Goal: Task Accomplishment & Management: Complete application form

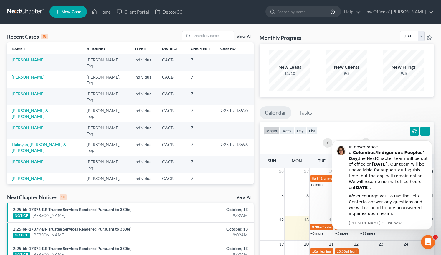
click at [26, 60] on link "[PERSON_NAME]" at bounding box center [28, 59] width 33 height 5
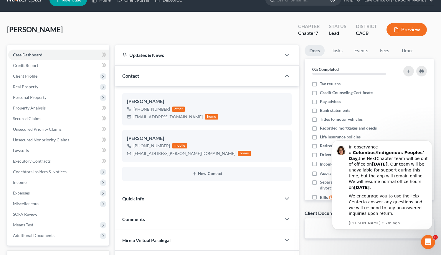
scroll to position [20, 0]
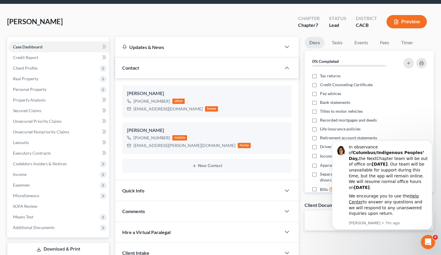
click at [380, 247] on body "In observance of Columbus/Indigenous Peoples’ Day, the NextChapter team will be…" at bounding box center [381, 195] width 113 height 108
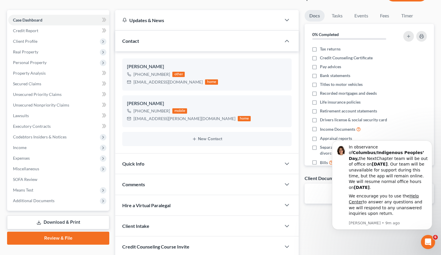
scroll to position [92, 0]
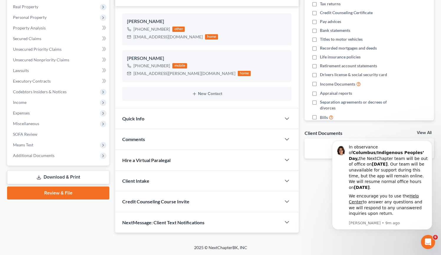
click at [84, 178] on link "Download & Print" at bounding box center [58, 177] width 102 height 14
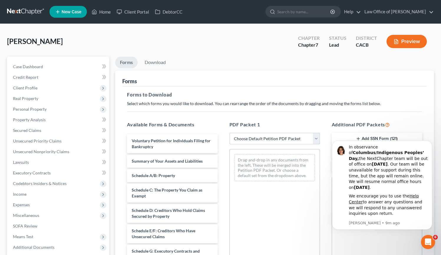
click at [315, 139] on select "Choose Default Petition PDF Packet Complete Bankruptcy Petition (all forms and …" at bounding box center [274, 139] width 90 height 12
click at [229, 133] on select "Choose Default Petition PDF Packet Complete Bankruptcy Petition (all forms and …" at bounding box center [274, 139] width 90 height 12
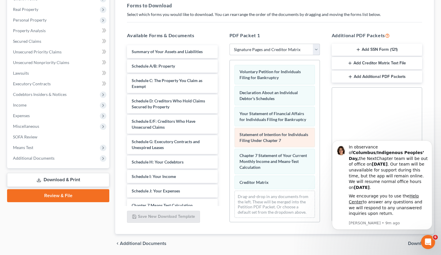
scroll to position [105, 0]
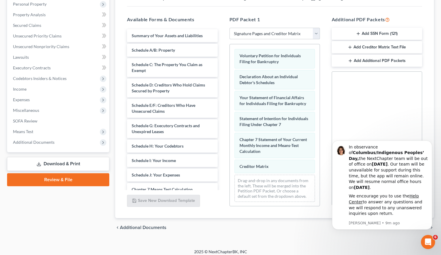
click at [317, 35] on select "Choose Default Petition PDF Packet Complete Bankruptcy Petition (all forms and …" at bounding box center [274, 34] width 90 height 12
select select "5"
click at [229, 28] on select "Choose Default Petition PDF Packet Complete Bankruptcy Petition (all forms and …" at bounding box center [274, 34] width 90 height 12
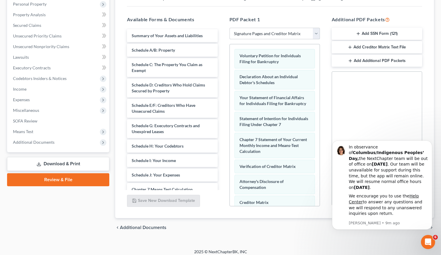
scroll to position [109, 0]
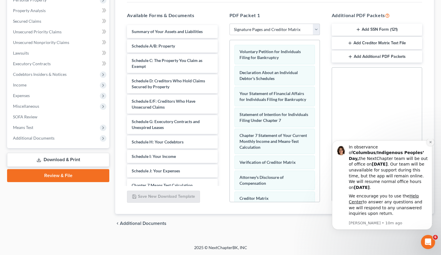
click at [432, 146] on button "Dismiss notification" at bounding box center [431, 142] width 8 height 8
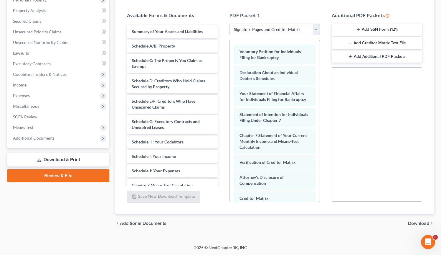
click at [53, 155] on link "Download & Print" at bounding box center [58, 160] width 102 height 14
click at [423, 223] on span "Download" at bounding box center [418, 223] width 21 height 5
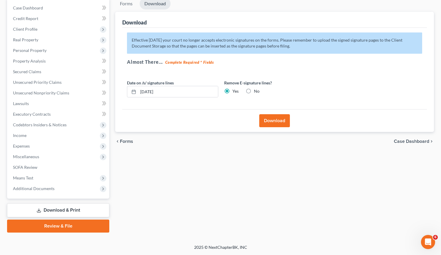
scroll to position [58, 0]
click at [276, 118] on button "Download" at bounding box center [274, 121] width 31 height 13
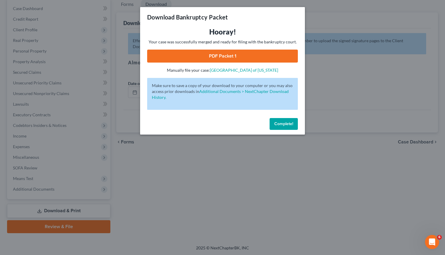
click at [240, 52] on link "PDF Packet 1" at bounding box center [222, 55] width 151 height 13
click at [287, 120] on button "Complete!" at bounding box center [284, 124] width 28 height 12
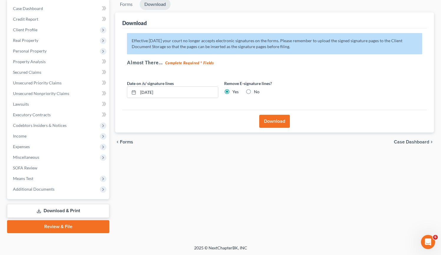
scroll to position [0, 0]
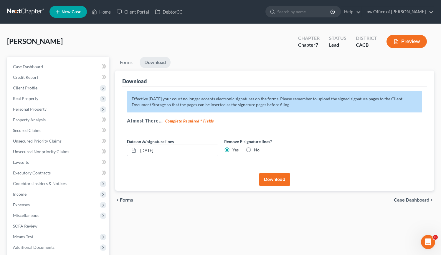
click at [31, 12] on link at bounding box center [26, 11] width 38 height 11
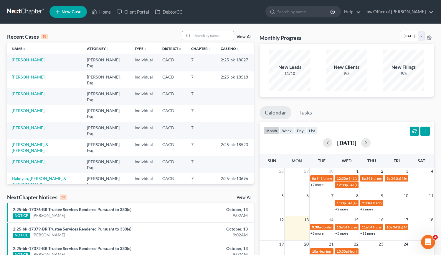
click at [200, 34] on input "search" at bounding box center [213, 35] width 41 height 9
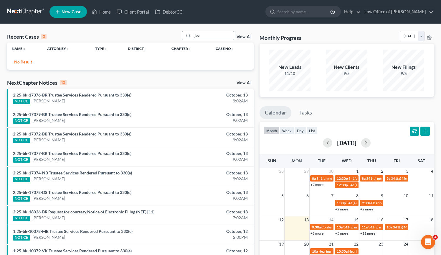
type input "jiz"
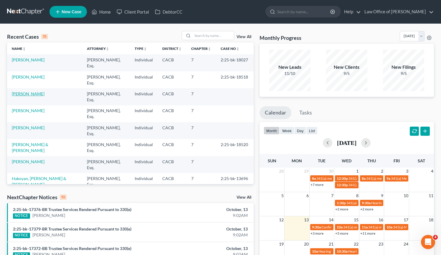
click at [27, 95] on link "[PERSON_NAME]" at bounding box center [28, 93] width 33 height 5
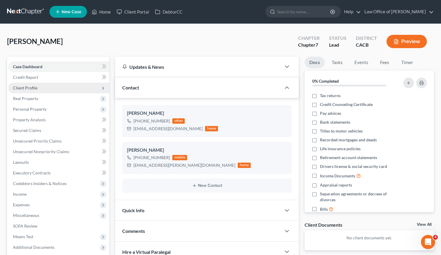
click at [39, 87] on span "Client Profile" at bounding box center [58, 87] width 101 height 11
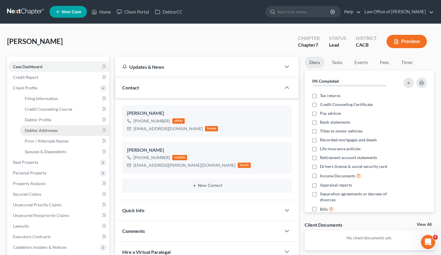
click at [60, 129] on link "Debtor Addresses" at bounding box center [64, 130] width 89 height 11
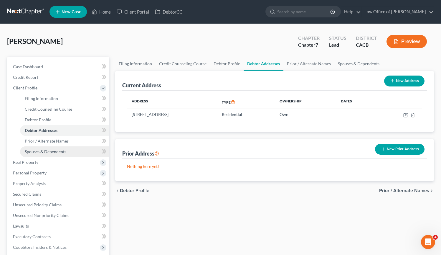
click at [66, 153] on span "Spouses & Dependents" at bounding box center [46, 151] width 42 height 5
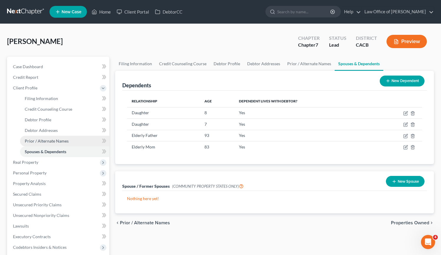
click at [59, 140] on span "Prior / Alternate Names" at bounding box center [47, 140] width 44 height 5
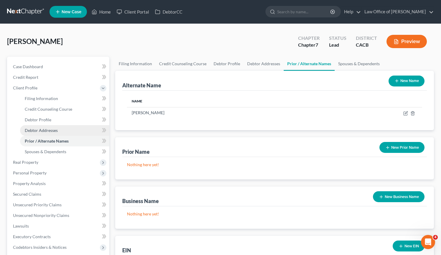
click at [58, 130] on link "Debtor Addresses" at bounding box center [64, 130] width 89 height 11
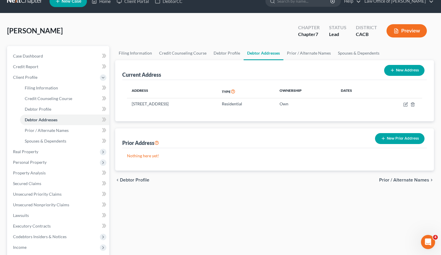
scroll to position [86, 0]
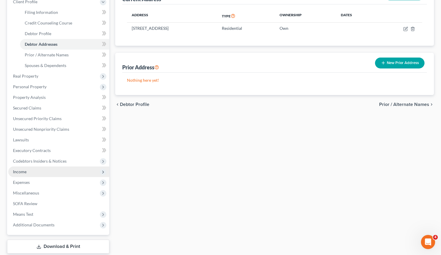
click at [34, 169] on span "Income" at bounding box center [58, 171] width 101 height 11
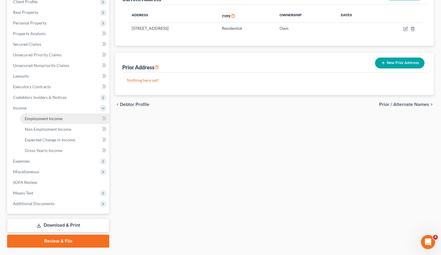
click at [39, 118] on span "Employment Income" at bounding box center [44, 118] width 38 height 5
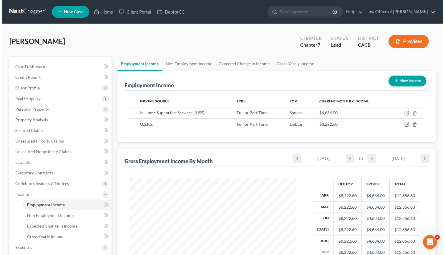
scroll to position [105, 179]
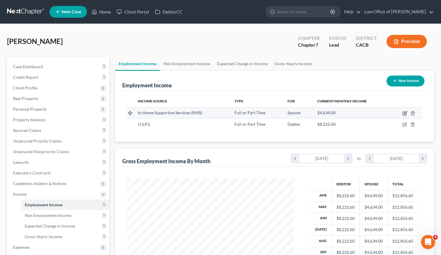
click at [405, 114] on icon "button" at bounding box center [404, 113] width 5 height 5
select select "0"
select select "4"
select select "1"
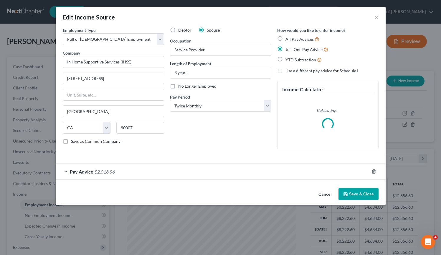
scroll to position [105, 181]
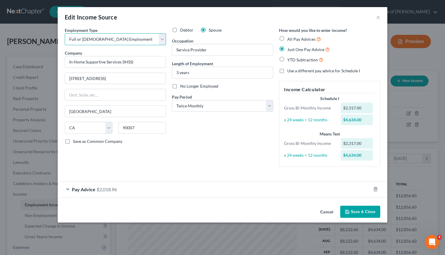
click at [161, 38] on select "Select Full or Part Time Employment Self Employment" at bounding box center [115, 39] width 101 height 12
click at [324, 212] on button "Cancel" at bounding box center [327, 212] width 22 height 12
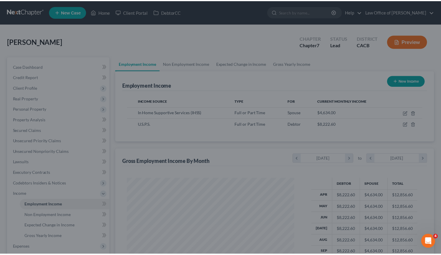
scroll to position [294455, 294381]
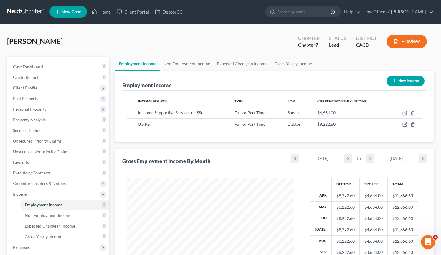
click at [23, 9] on link at bounding box center [26, 11] width 38 height 11
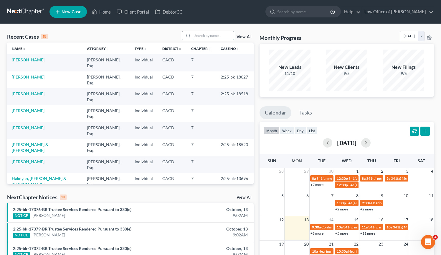
click at [203, 37] on input "search" at bounding box center [213, 35] width 41 height 9
type input "s"
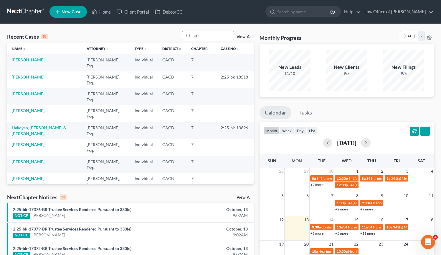
type input "ara"
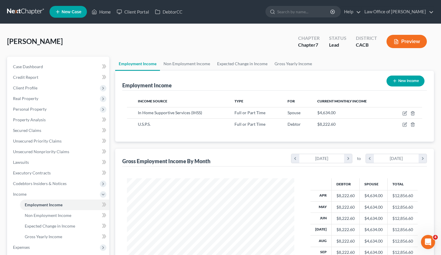
scroll to position [105, 179]
click at [36, 12] on link at bounding box center [26, 11] width 38 height 11
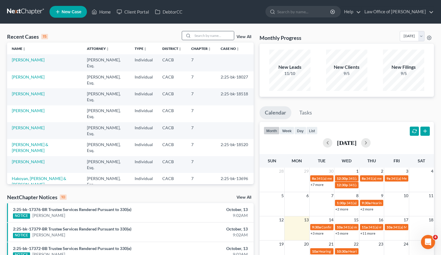
click at [193, 36] on div at bounding box center [187, 35] width 11 height 9
click at [197, 35] on input "search" at bounding box center [213, 35] width 41 height 9
click at [200, 36] on input "search" at bounding box center [213, 35] width 41 height 9
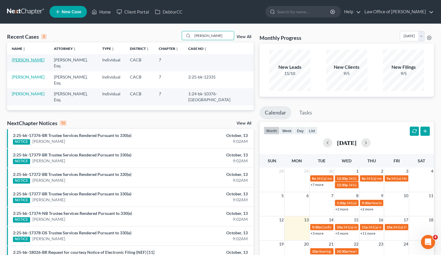
type input "vladimir"
click at [38, 60] on link "[PERSON_NAME]" at bounding box center [28, 59] width 33 height 5
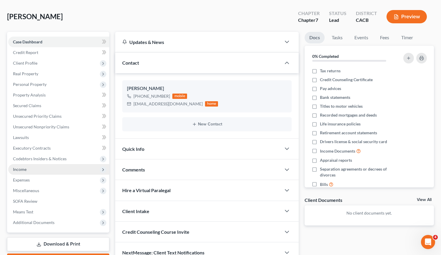
scroll to position [58, 0]
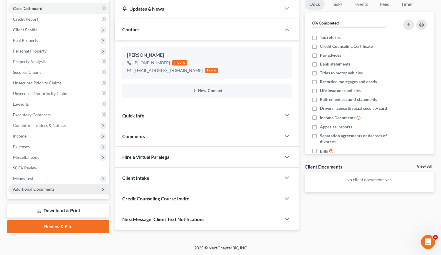
click at [32, 186] on span "Additional Documents" at bounding box center [34, 188] width 42 height 5
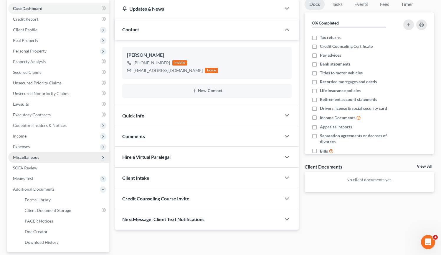
click at [52, 161] on span "Miscellaneous" at bounding box center [58, 157] width 101 height 11
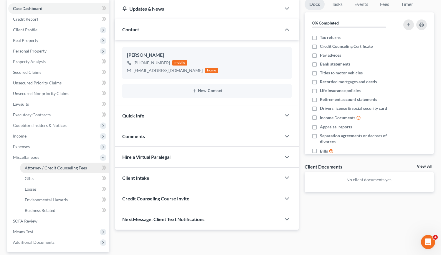
click at [52, 168] on span "Attorney / Credit Counseling Fees" at bounding box center [56, 167] width 62 height 5
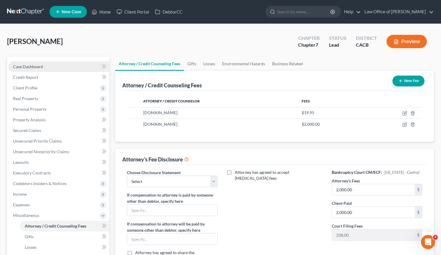
click at [25, 65] on span "Case Dashboard" at bounding box center [28, 66] width 30 height 5
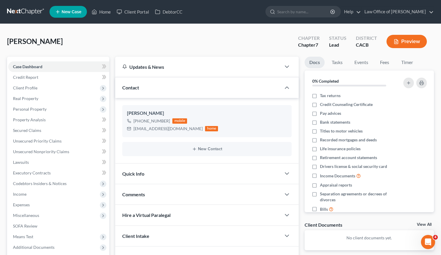
scroll to position [58, 0]
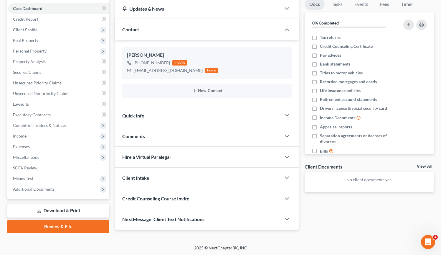
click at [78, 211] on link "Download & Print" at bounding box center [58, 211] width 102 height 14
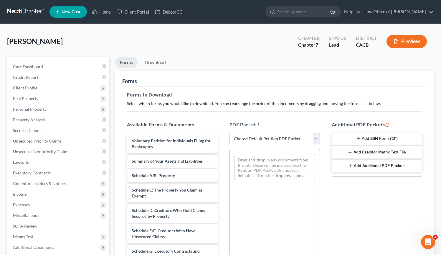
click at [314, 137] on select "Choose Default Petition PDF Packet Complete Bankruptcy Petition (all forms and …" at bounding box center [274, 139] width 90 height 12
select select "6"
click at [229, 133] on select "Choose Default Petition PDF Packet Complete Bankruptcy Petition (all forms and …" at bounding box center [274, 139] width 90 height 12
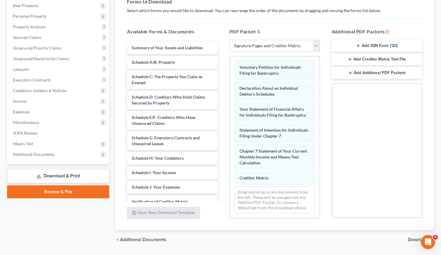
scroll to position [109, 0]
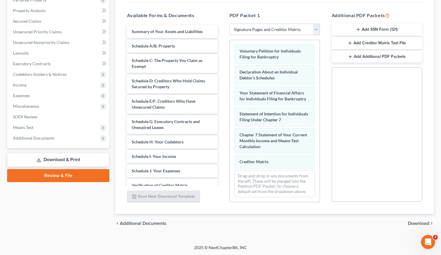
drag, startPoint x: 394, startPoint y: 224, endPoint x: 384, endPoint y: 222, distance: 10.1
click at [394, 224] on div "chevron_left Additional Documents Download chevron_right" at bounding box center [274, 223] width 319 height 19
click at [67, 158] on link "Download & Print" at bounding box center [58, 160] width 102 height 14
click at [427, 223] on span "Download" at bounding box center [418, 223] width 21 height 5
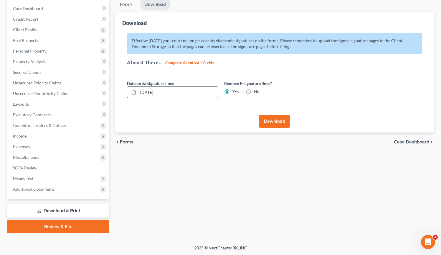
click at [149, 92] on input "[DATE]" at bounding box center [178, 92] width 80 height 11
drag, startPoint x: 147, startPoint y: 92, endPoint x: 213, endPoint y: 102, distance: 66.1
click at [213, 102] on div "Date on /s/ signature lines 10/01/20254 Remove E-signature lines? Yes No" at bounding box center [221, 91] width 194 height 23
type input "10/14/2025"
click at [282, 121] on button "Download" at bounding box center [274, 121] width 31 height 13
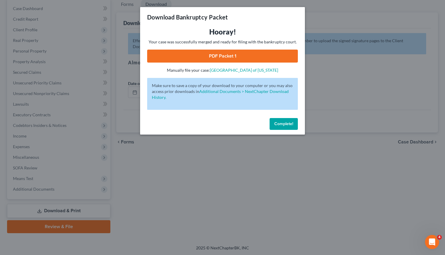
click at [244, 57] on link "PDF Packet 1" at bounding box center [222, 55] width 151 height 13
click at [287, 121] on span "Complete!" at bounding box center [284, 123] width 19 height 5
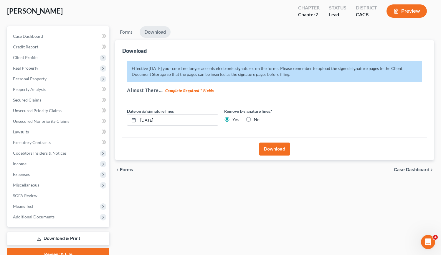
scroll to position [0, 0]
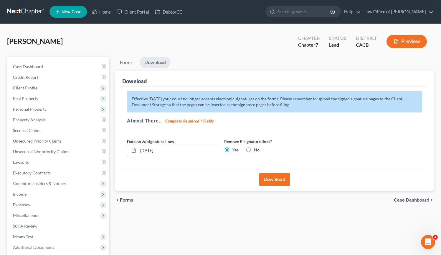
click at [37, 10] on link at bounding box center [26, 11] width 38 height 11
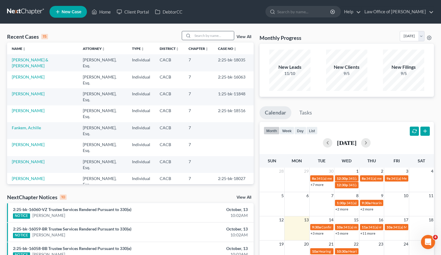
click at [211, 34] on input "search" at bounding box center [213, 35] width 41 height 9
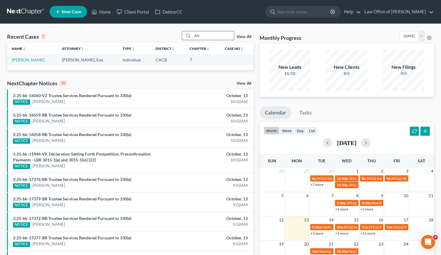
type input "A"
type input "[PERSON_NAME]"
click at [27, 61] on link "[PERSON_NAME]" at bounding box center [28, 59] width 33 height 5
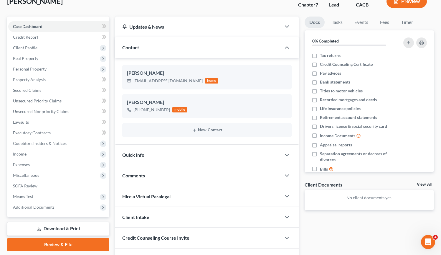
scroll to position [76, 0]
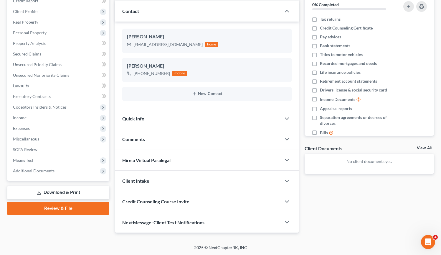
click at [83, 189] on link "Download & Print" at bounding box center [58, 192] width 102 height 14
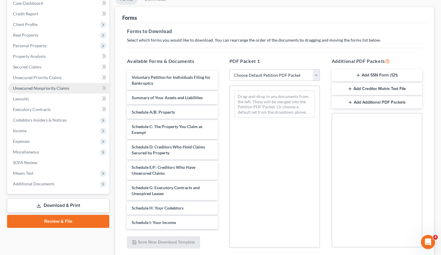
scroll to position [72, 0]
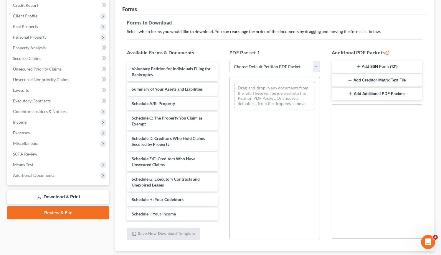
click at [317, 65] on select "Choose Default Petition PDF Packet Complete Bankruptcy Petition (all forms and …" at bounding box center [274, 67] width 90 height 12
click at [318, 67] on select "Choose Default Petition PDF Packet Complete Bankruptcy Petition (all forms and …" at bounding box center [274, 67] width 90 height 12
click at [229, 61] on select "Choose Default Petition PDF Packet Complete Bankruptcy Petition (all forms and …" at bounding box center [274, 67] width 90 height 12
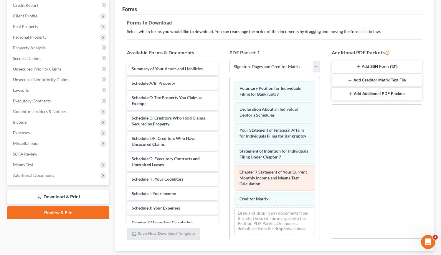
scroll to position [6, 0]
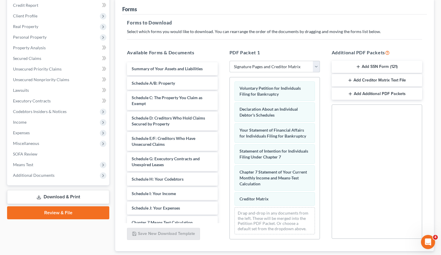
click at [313, 65] on select "Choose Default Petition PDF Packet Complete Bankruptcy Petition (all forms and …" at bounding box center [274, 67] width 90 height 12
click at [229, 61] on select "Choose Default Petition PDF Packet Complete Bankruptcy Petition (all forms and …" at bounding box center [274, 67] width 90 height 12
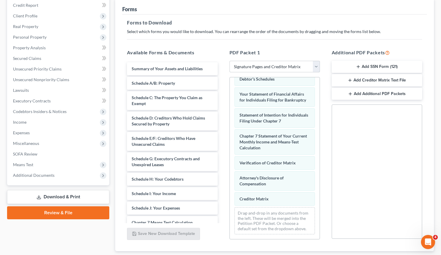
click at [318, 66] on select "Choose Default Petition PDF Packet Complete Bankruptcy Petition (all forms and …" at bounding box center [274, 67] width 90 height 12
click at [229, 61] on select "Choose Default Petition PDF Packet Complete Bankruptcy Petition (all forms and …" at bounding box center [274, 67] width 90 height 12
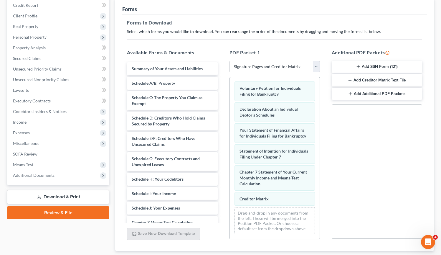
scroll to position [6, 0]
click at [318, 67] on select "Choose Default Petition PDF Packet Complete Bankruptcy Petition (all forms and …" at bounding box center [274, 67] width 90 height 12
select select "5"
click at [229, 61] on select "Choose Default Petition PDF Packet Complete Bankruptcy Petition (all forms and …" at bounding box center [274, 67] width 90 height 12
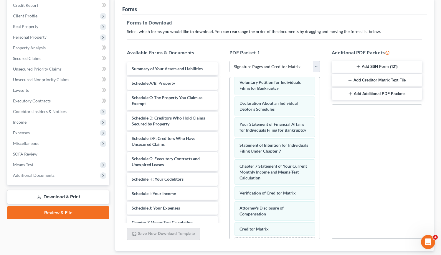
scroll to position [42, 0]
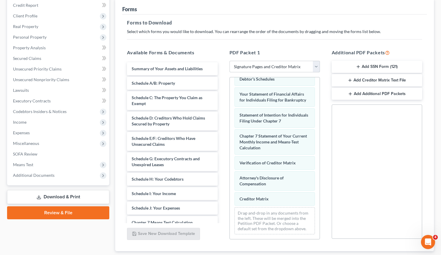
click at [318, 66] on select "Choose Default Petition PDF Packet Complete Bankruptcy Petition (all forms and …" at bounding box center [274, 67] width 90 height 12
click at [229, 61] on select "Choose Default Petition PDF Packet Complete Bankruptcy Petition (all forms and …" at bounding box center [274, 67] width 90 height 12
click at [57, 195] on link "Download & Print" at bounding box center [58, 197] width 102 height 14
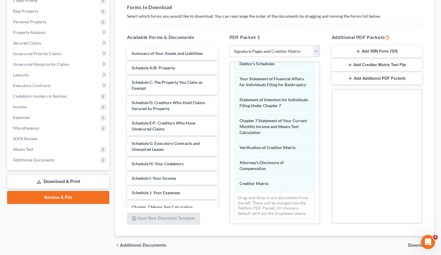
scroll to position [109, 0]
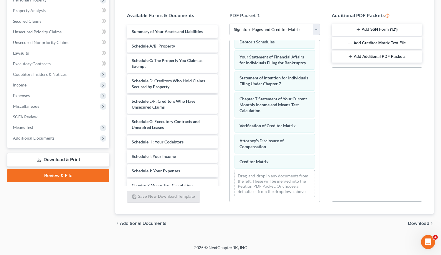
click at [422, 222] on span "Download" at bounding box center [418, 223] width 21 height 5
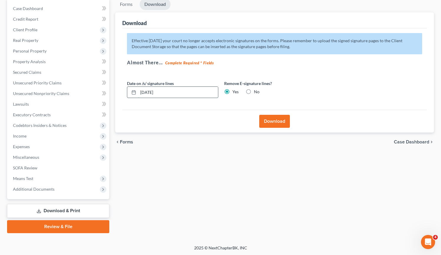
click at [150, 94] on input "[DATE]" at bounding box center [178, 92] width 80 height 11
type input "[DATE]"
click at [268, 122] on button "Download" at bounding box center [274, 121] width 31 height 13
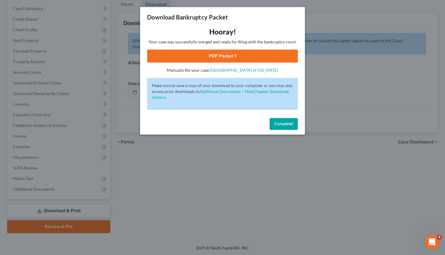
click at [266, 54] on link "PDF Packet 1" at bounding box center [222, 55] width 151 height 13
click at [281, 120] on button "Complete!" at bounding box center [284, 124] width 28 height 12
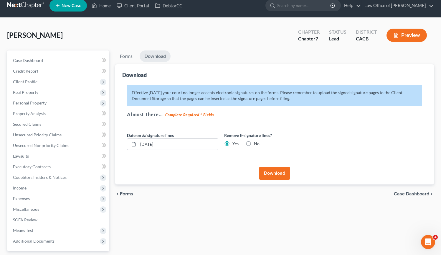
scroll to position [0, 0]
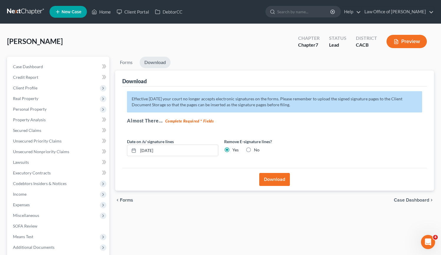
click at [22, 12] on link at bounding box center [26, 11] width 38 height 11
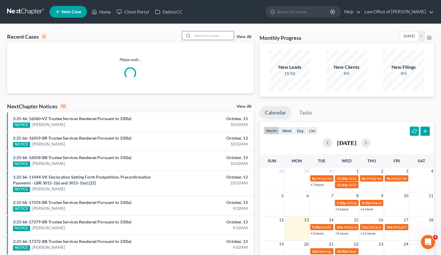
click at [208, 35] on input "search" at bounding box center [213, 35] width 41 height 9
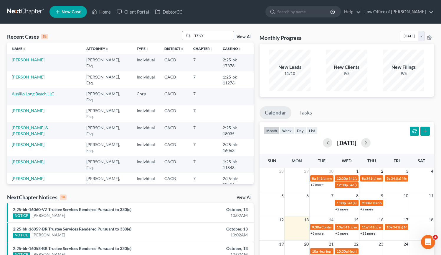
type input "TENY"
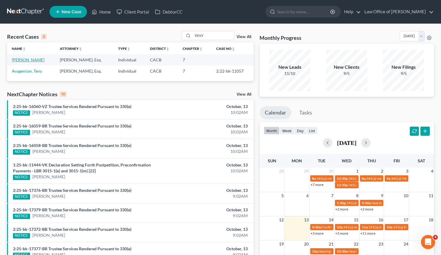
click at [35, 62] on link "[PERSON_NAME]" at bounding box center [28, 59] width 33 height 5
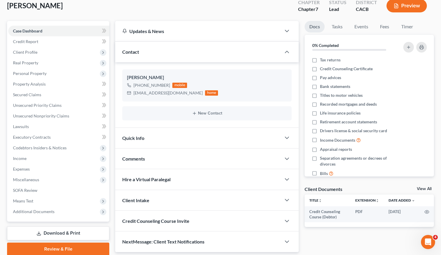
scroll to position [58, 0]
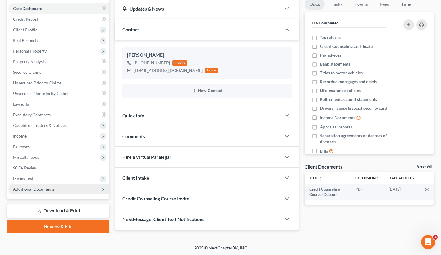
click at [32, 190] on span "Additional Documents" at bounding box center [34, 188] width 42 height 5
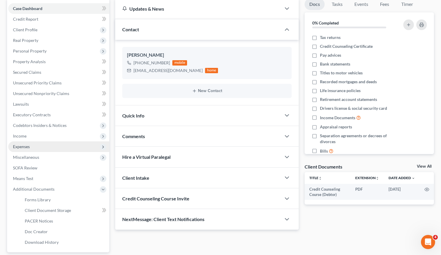
click at [46, 146] on span "Expenses" at bounding box center [58, 146] width 101 height 11
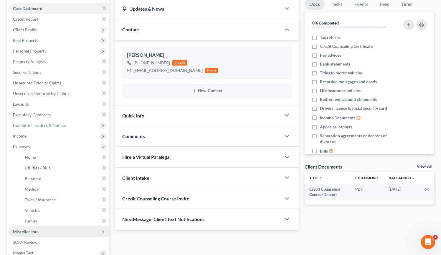
click at [38, 228] on span "Miscellaneous" at bounding box center [58, 231] width 101 height 11
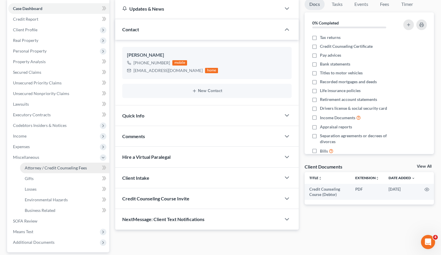
click at [64, 167] on span "Attorney / Credit Counseling Fees" at bounding box center [56, 167] width 62 height 5
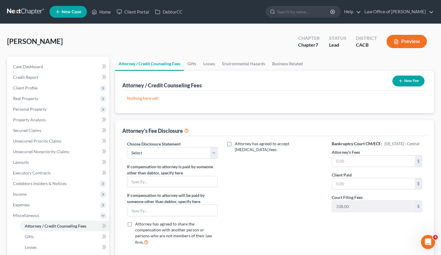
click at [408, 76] on button "New Fee" at bounding box center [408, 80] width 32 height 11
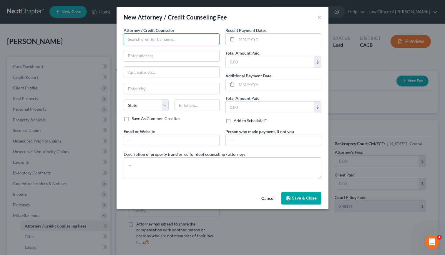
click at [153, 42] on input "text" at bounding box center [172, 39] width 96 height 12
click at [163, 39] on input "text" at bounding box center [172, 39] width 96 height 12
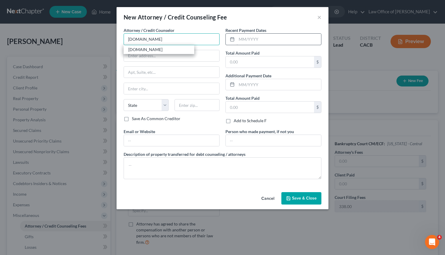
type input "DebtorCC.org"
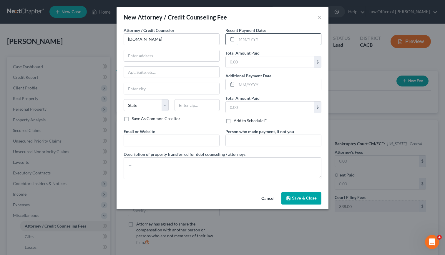
click at [272, 34] on input "text" at bounding box center [279, 39] width 85 height 11
type input "10/2025"
click at [262, 60] on input "text" at bounding box center [270, 61] width 88 height 11
type input "19.95"
click at [148, 54] on input "text" at bounding box center [171, 55] width 95 height 11
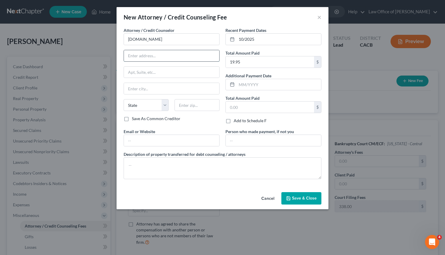
type input "Online Course"
click at [265, 107] on input "text" at bounding box center [270, 106] width 88 height 11
type input "19.95"
click at [143, 138] on input "text" at bounding box center [171, 140] width 95 height 11
type input "[DOMAIN_NAME]"
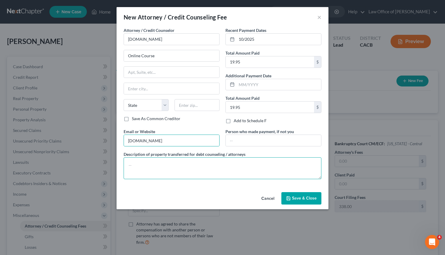
click at [171, 165] on textarea at bounding box center [223, 168] width 198 height 22
type textarea "Debtor's funds"
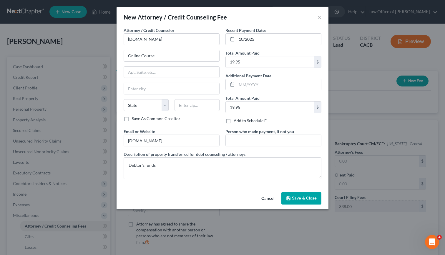
click at [300, 199] on span "Save & Close" at bounding box center [304, 197] width 25 height 5
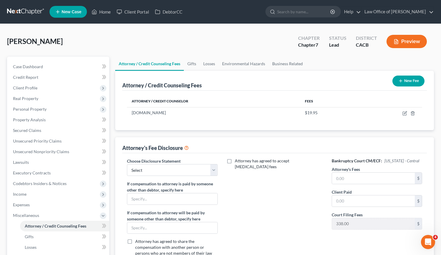
click at [413, 82] on button "New Fee" at bounding box center [408, 80] width 32 height 11
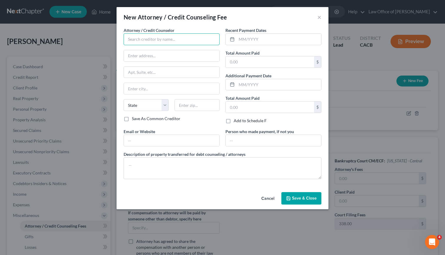
click at [146, 37] on input "text" at bounding box center [172, 39] width 96 height 12
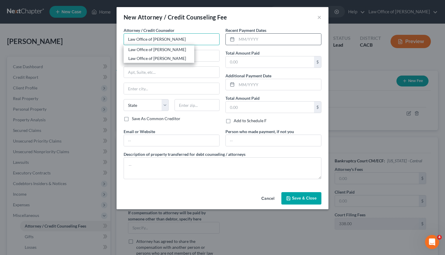
type input "Law Office of [PERSON_NAME]"
click at [246, 40] on input "text" at bounding box center [279, 39] width 85 height 11
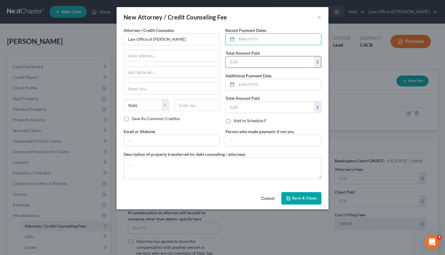
type input "10/2025"
click at [267, 61] on input "text" at bounding box center [270, 61] width 88 height 11
type input "2,000.00"
click at [194, 60] on input "text" at bounding box center [171, 55] width 95 height 11
type input "516 Burchett St., Suite 200"
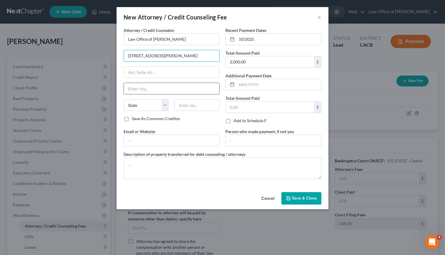
click at [168, 92] on input "text" at bounding box center [171, 88] width 95 height 11
type input "Glendale"
click at [158, 105] on select "State AL AK AR AZ CA CO CT DE DC FL GA GU HI ID IL IN IA KS KY LA ME MD MA MI M…" at bounding box center [146, 105] width 45 height 12
select select "4"
click at [124, 99] on select "State AL AK AR AZ CA CO CT DE DC FL GA GU HI ID IL IN IA KS KY LA ME MD MA MI M…" at bounding box center [146, 105] width 45 height 12
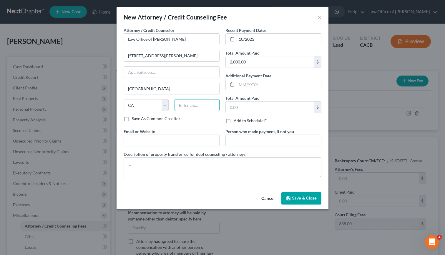
click at [210, 107] on input "text" at bounding box center [197, 105] width 45 height 12
type input "91203"
click at [250, 112] on input "text" at bounding box center [270, 106] width 88 height 11
type input "2,000.00"
click at [153, 142] on input "text" at bounding box center [171, 140] width 95 height 11
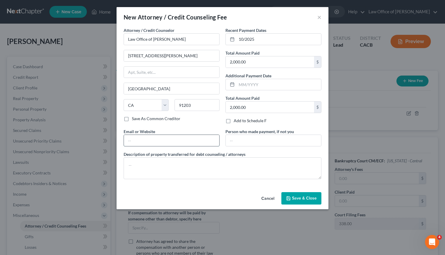
type input "GorginianLaw.com"
click at [169, 167] on textarea at bounding box center [223, 168] width 198 height 22
click at [198, 171] on textarea at bounding box center [223, 168] width 198 height 22
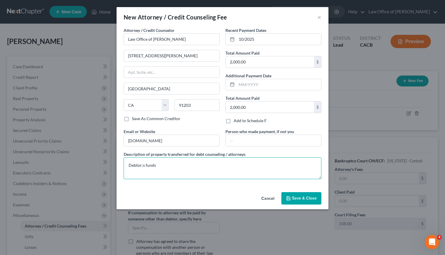
click at [143, 166] on textarea "Debtor;s funds" at bounding box center [223, 168] width 198 height 22
type textarea "Debtor' funds"
click at [316, 195] on button "Save & Close" at bounding box center [302, 198] width 40 height 12
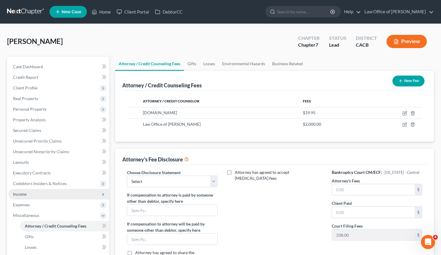
click at [53, 191] on span "Income" at bounding box center [58, 194] width 101 height 11
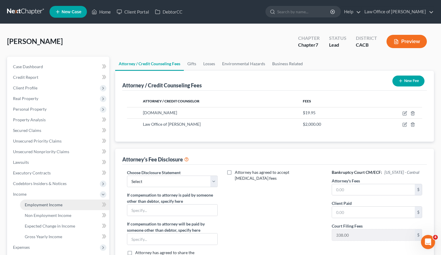
click at [57, 206] on span "Employment Income" at bounding box center [44, 204] width 38 height 5
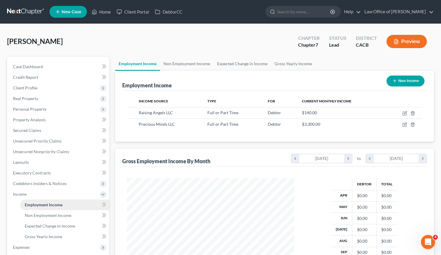
scroll to position [105, 179]
click at [56, 69] on link "Case Dashboard" at bounding box center [58, 66] width 101 height 11
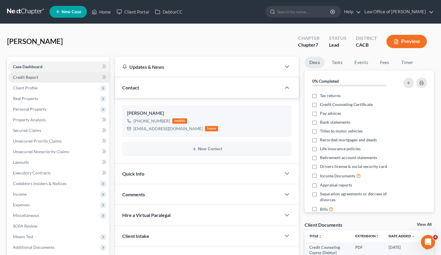
click at [54, 77] on link "Credit Report" at bounding box center [58, 77] width 101 height 11
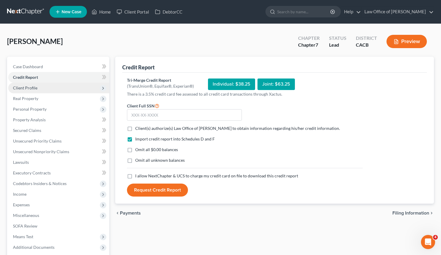
click at [47, 89] on span "Client Profile" at bounding box center [58, 87] width 101 height 11
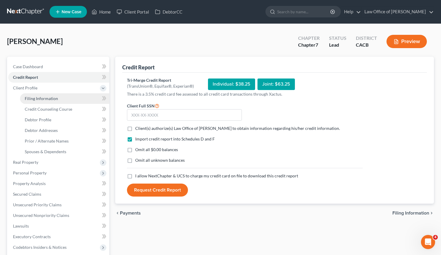
click at [49, 98] on span "Filing Information" at bounding box center [41, 98] width 33 height 5
select select "1"
select select "0"
select select "4"
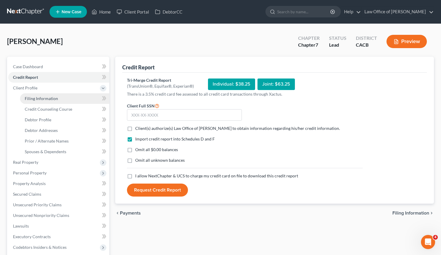
select select "0"
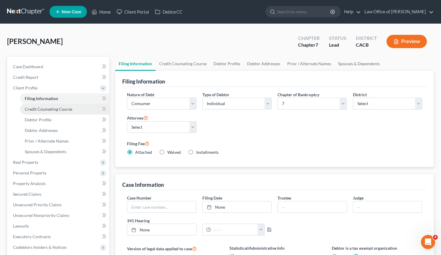
click at [54, 113] on link "Credit Counseling Course" at bounding box center [64, 109] width 89 height 11
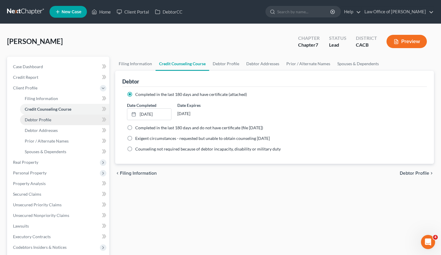
click at [53, 121] on link "Debtor Profile" at bounding box center [64, 119] width 89 height 11
select select "0"
select select "2"
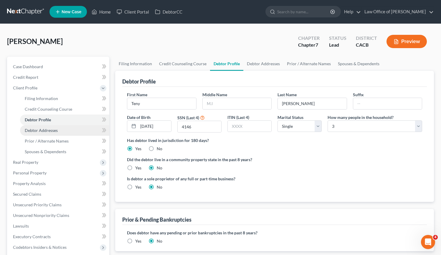
drag, startPoint x: 58, startPoint y: 130, endPoint x: 59, endPoint y: 127, distance: 3.4
click at [58, 130] on link "Debtor Addresses" at bounding box center [64, 130] width 89 height 11
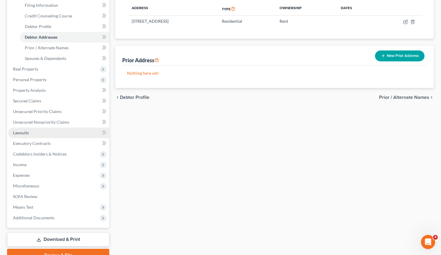
scroll to position [10, 0]
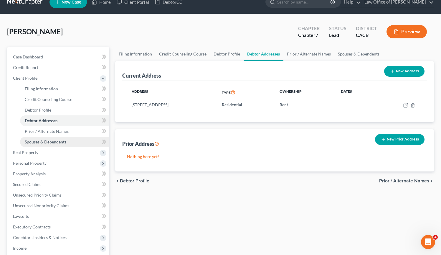
click at [56, 140] on span "Spouses & Dependents" at bounding box center [46, 141] width 42 height 5
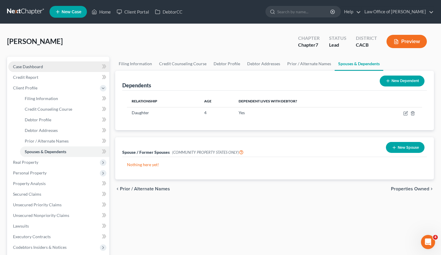
click at [43, 67] on link "Case Dashboard" at bounding box center [58, 66] width 101 height 11
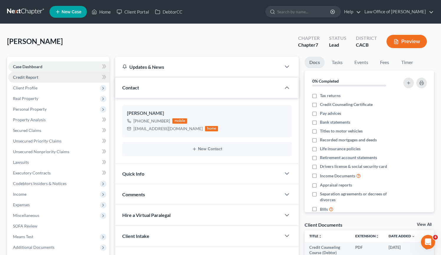
click at [43, 77] on link "Credit Report" at bounding box center [58, 77] width 101 height 11
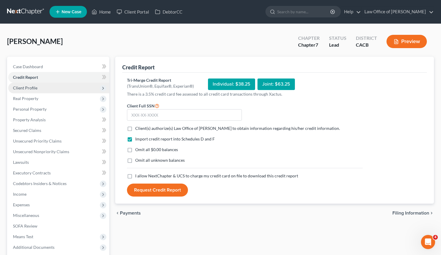
click at [42, 90] on span "Client Profile" at bounding box center [58, 87] width 101 height 11
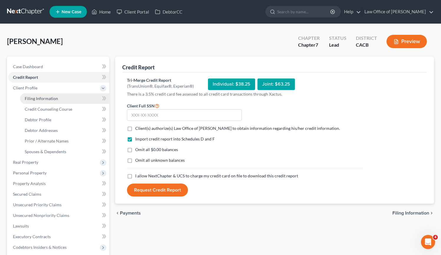
click at [44, 103] on link "Filing Information" at bounding box center [64, 98] width 89 height 11
select select "1"
select select "0"
select select "7"
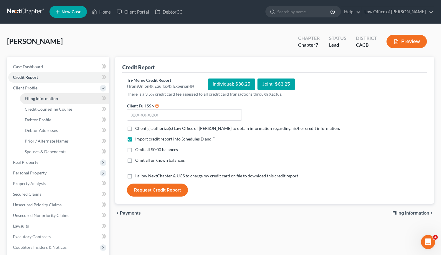
select select "0"
select select "4"
select select "0"
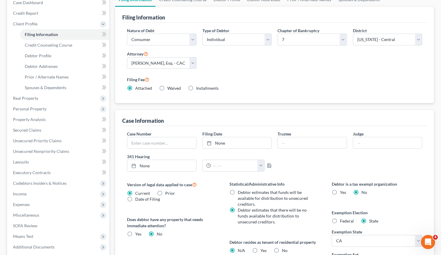
scroll to position [96, 0]
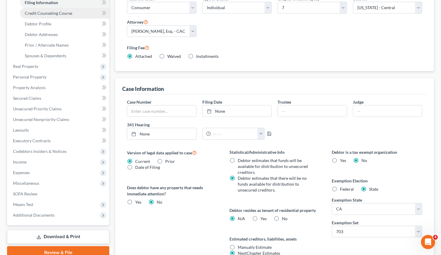
click at [46, 14] on span "Credit Counseling Course" at bounding box center [48, 13] width 47 height 5
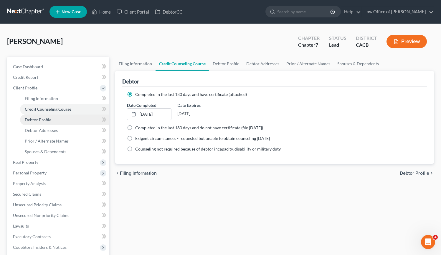
click at [40, 119] on span "Debtor Profile" at bounding box center [38, 119] width 27 height 5
select select "0"
select select "2"
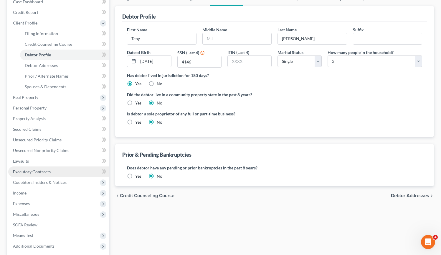
scroll to position [122, 0]
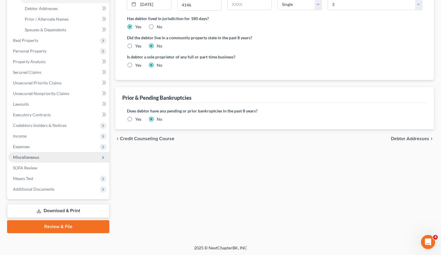
click at [42, 153] on span "Miscellaneous" at bounding box center [58, 157] width 101 height 11
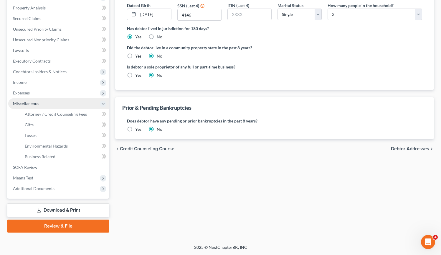
scroll to position [111, 0]
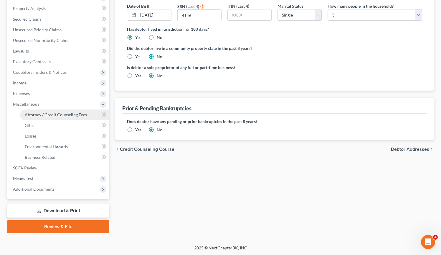
click at [48, 115] on span "Attorney / Credit Counseling Fees" at bounding box center [56, 114] width 62 height 5
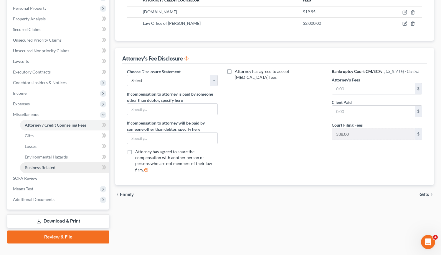
scroll to position [111, 0]
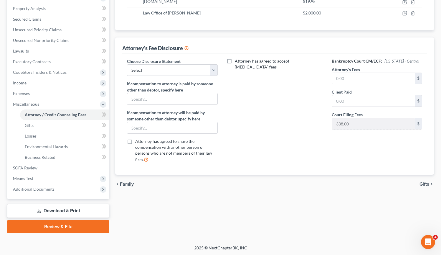
click at [61, 209] on link "Download & Print" at bounding box center [58, 211] width 102 height 14
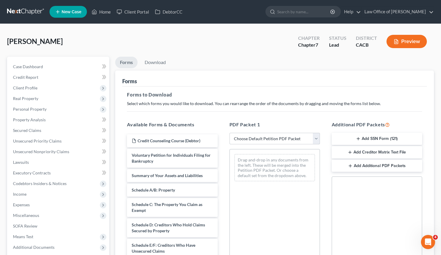
click at [317, 139] on select "Choose Default Petition PDF Packet Complete Bankruptcy Petition (all forms and …" at bounding box center [274, 139] width 90 height 12
click at [229, 133] on select "Choose Default Petition PDF Packet Complete Bankruptcy Petition (all forms and …" at bounding box center [274, 139] width 90 height 12
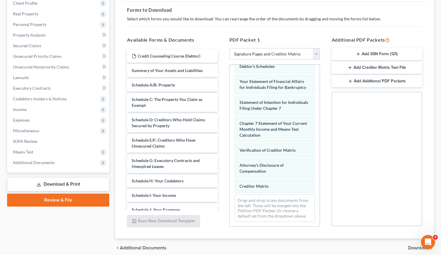
scroll to position [88, 0]
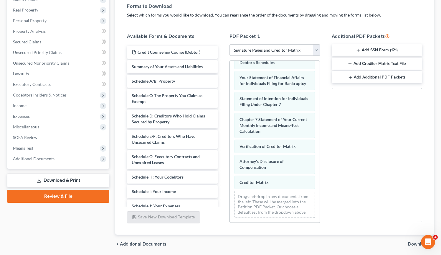
click at [313, 50] on select "Choose Default Petition PDF Packet Complete Bankruptcy Petition (all forms and …" at bounding box center [274, 50] width 90 height 12
click at [229, 44] on select "Choose Default Petition PDF Packet Complete Bankruptcy Petition (all forms and …" at bounding box center [274, 50] width 90 height 12
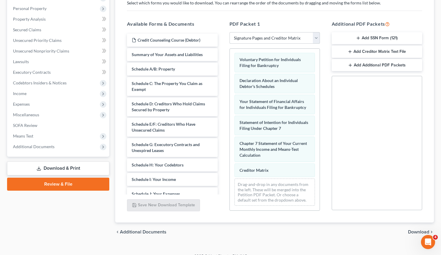
scroll to position [0, 0]
click at [316, 34] on select "Choose Default Petition PDF Packet Complete Bankruptcy Petition (all forms and …" at bounding box center [274, 38] width 90 height 12
click at [229, 32] on select "Choose Default Petition PDF Packet Complete Bankruptcy Petition (all forms and …" at bounding box center [274, 38] width 90 height 12
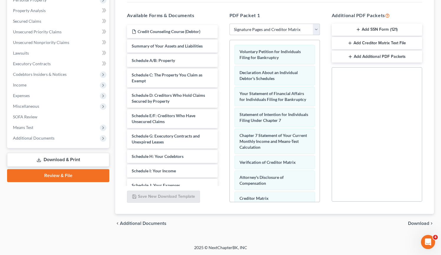
click at [316, 29] on select "Choose Default Petition PDF Packet Complete Bankruptcy Petition (all forms and …" at bounding box center [274, 30] width 90 height 12
click at [229, 24] on select "Choose Default Petition PDF Packet Complete Bankruptcy Petition (all forms and …" at bounding box center [274, 30] width 90 height 12
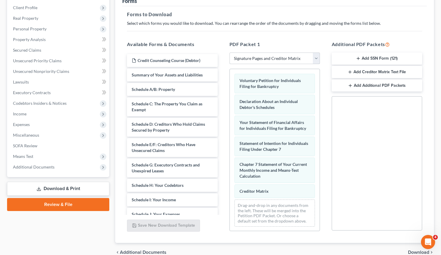
click at [317, 61] on select "Choose Default Petition PDF Packet Complete Bankruptcy Petition (all forms and …" at bounding box center [274, 58] width 90 height 12
click at [229, 52] on select "Choose Default Petition PDF Packet Complete Bankruptcy Petition (all forms and …" at bounding box center [274, 58] width 90 height 12
click at [315, 58] on select "Choose Default Petition PDF Packet Complete Bankruptcy Petition (all forms and …" at bounding box center [274, 58] width 90 height 12
click at [229, 52] on select "Choose Default Petition PDF Packet Complete Bankruptcy Petition (all forms and …" at bounding box center [274, 58] width 90 height 12
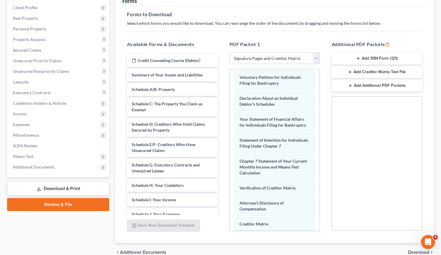
scroll to position [42, 0]
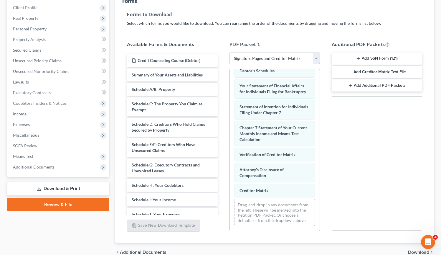
click at [317, 62] on select "Choose Default Petition PDF Packet Complete Bankruptcy Petition (all forms and …" at bounding box center [274, 58] width 90 height 12
select select "6"
click at [229, 52] on select "Choose Default Petition PDF Packet Complete Bankruptcy Petition (all forms and …" at bounding box center [274, 58] width 90 height 12
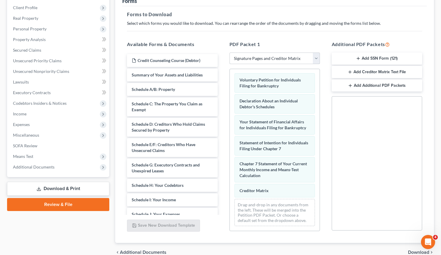
scroll to position [0, 0]
click at [42, 189] on link "Download & Print" at bounding box center [58, 188] width 102 height 14
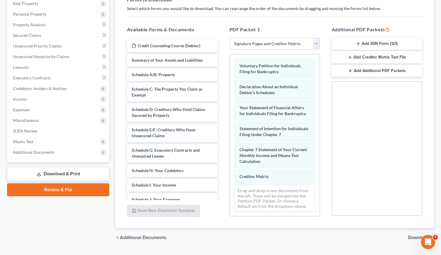
scroll to position [109, 0]
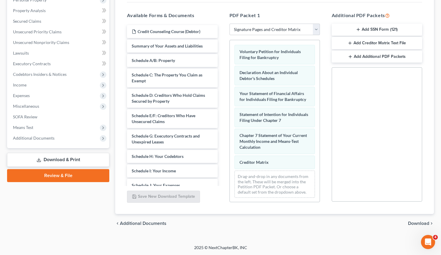
click at [410, 222] on span "Download" at bounding box center [418, 223] width 21 height 5
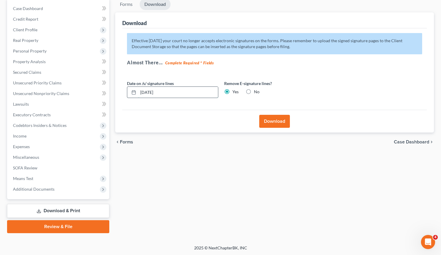
click at [150, 90] on input "10/13/2025" at bounding box center [178, 92] width 80 height 11
type input "10/14/2025"
click at [264, 120] on button "Download" at bounding box center [274, 121] width 31 height 13
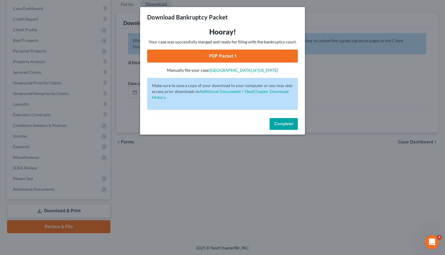
click at [213, 59] on link "PDF Packet 1" at bounding box center [222, 55] width 151 height 13
click at [277, 124] on span "Complete!" at bounding box center [284, 123] width 19 height 5
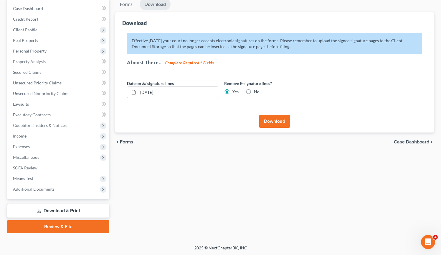
click at [279, 120] on button "Download" at bounding box center [274, 121] width 31 height 13
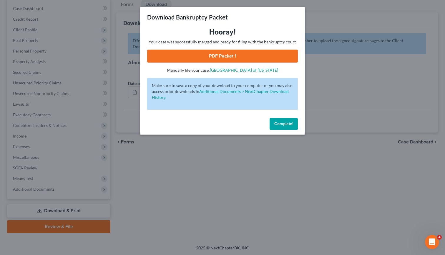
click at [201, 57] on link "PDF Packet 1" at bounding box center [222, 55] width 151 height 13
click at [296, 125] on button "Complete!" at bounding box center [284, 124] width 28 height 12
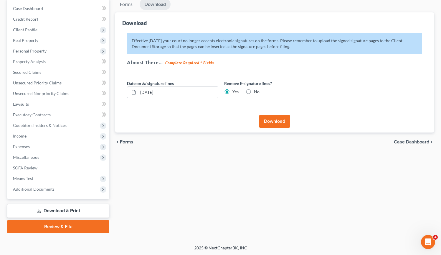
click at [271, 120] on button "Download" at bounding box center [274, 121] width 31 height 13
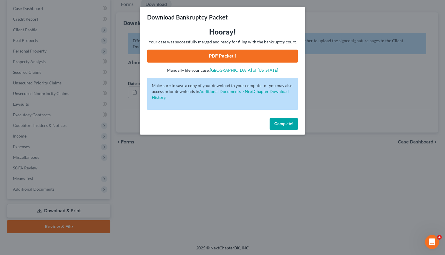
click at [228, 58] on link "PDF Packet 1" at bounding box center [222, 55] width 151 height 13
click at [206, 157] on div "Download Bankruptcy Packet Hooray! Your case was successfully merged and ready …" at bounding box center [222, 127] width 445 height 255
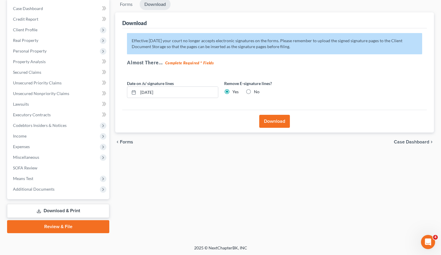
click at [220, 155] on div "Forms Download Forms Forms to Download Select which forms you would like to dow…" at bounding box center [274, 116] width 325 height 234
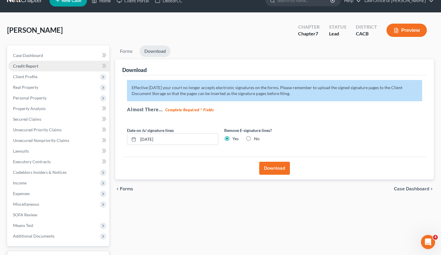
scroll to position [0, 0]
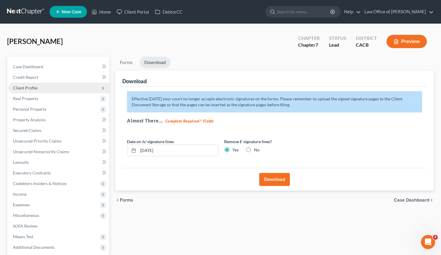
click at [48, 89] on span "Client Profile" at bounding box center [58, 87] width 101 height 11
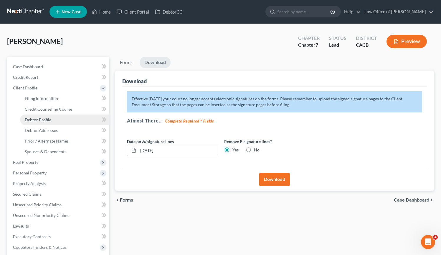
click at [53, 118] on link "Debtor Profile" at bounding box center [64, 119] width 89 height 11
select select "0"
select select "2"
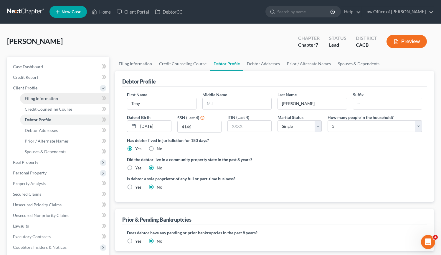
click at [50, 101] on link "Filing Information" at bounding box center [64, 98] width 89 height 11
select select "1"
select select "0"
select select "7"
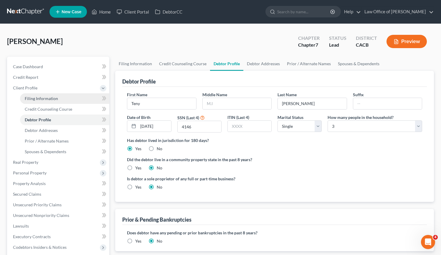
select select "0"
select select "4"
select select "0"
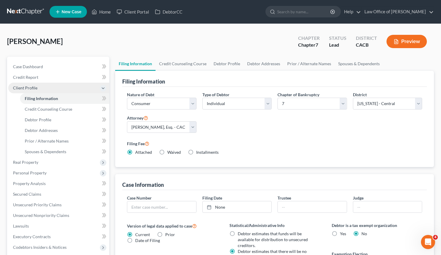
click at [49, 90] on span "Client Profile" at bounding box center [58, 87] width 101 height 11
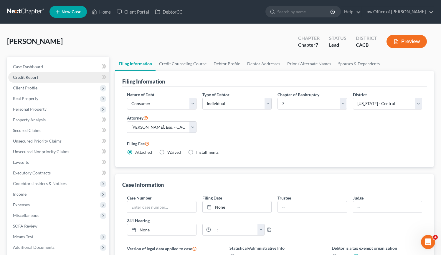
click at [47, 78] on link "Credit Report" at bounding box center [58, 77] width 101 height 11
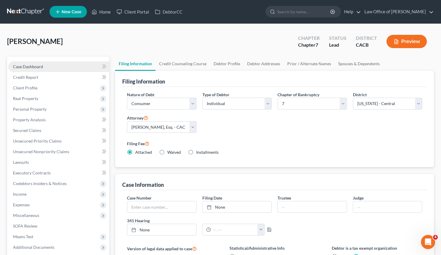
click at [48, 68] on link "Case Dashboard" at bounding box center [58, 66] width 101 height 11
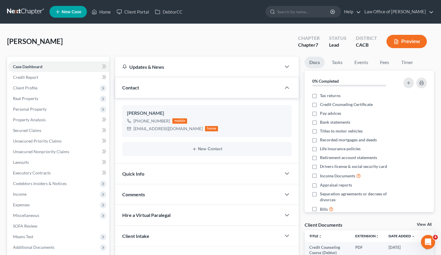
click at [38, 12] on link at bounding box center [26, 11] width 38 height 11
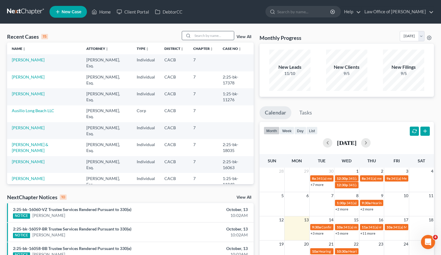
click at [214, 34] on input "search" at bounding box center [213, 35] width 41 height 9
type input "[PERSON_NAME]"
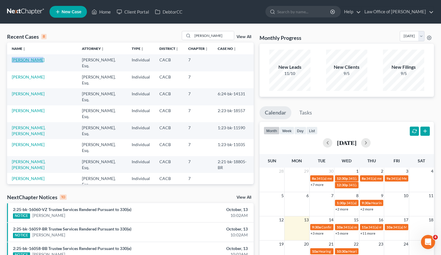
click at [25, 61] on link "[PERSON_NAME]" at bounding box center [28, 59] width 33 height 5
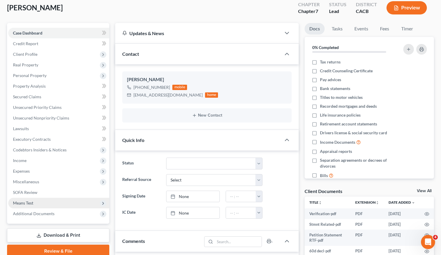
scroll to position [39, 0]
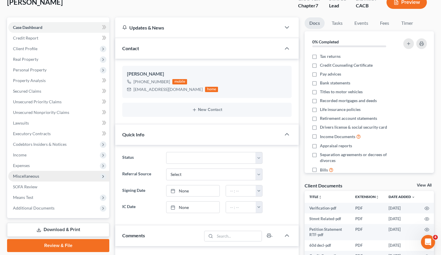
click at [56, 176] on span "Miscellaneous" at bounding box center [58, 176] width 101 height 11
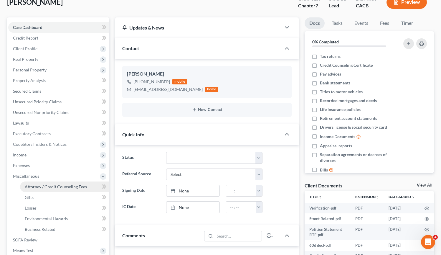
click at [55, 186] on span "Attorney / Credit Counseling Fees" at bounding box center [56, 186] width 62 height 5
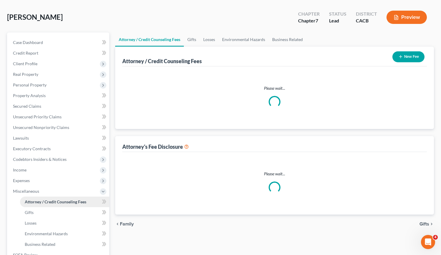
select select "0"
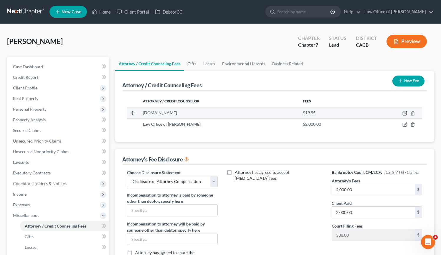
click at [404, 114] on icon "button" at bounding box center [405, 112] width 3 height 3
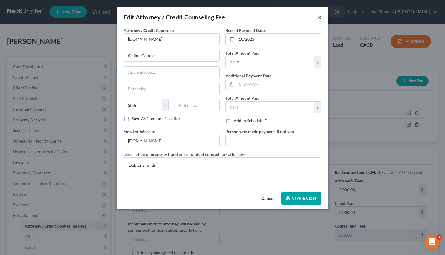
click at [319, 17] on button "×" at bounding box center [320, 17] width 4 height 7
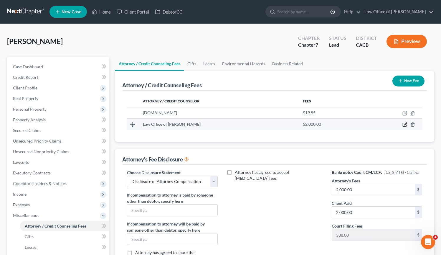
click at [406, 124] on icon "button" at bounding box center [404, 124] width 5 height 5
select select "4"
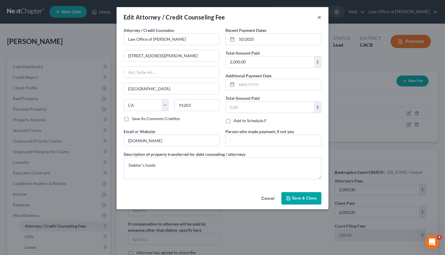
click at [318, 17] on button "×" at bounding box center [320, 17] width 4 height 7
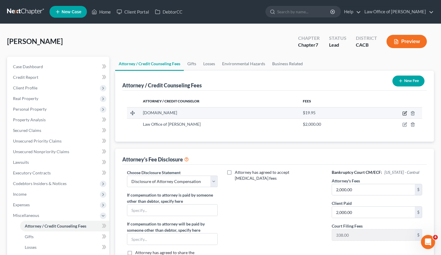
click at [403, 113] on icon "button" at bounding box center [404, 113] width 5 height 5
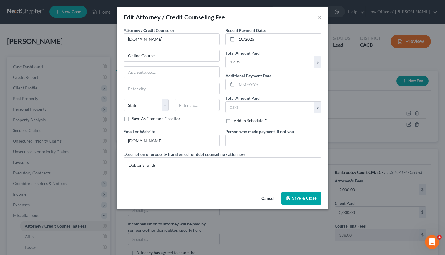
click at [322, 19] on div "Edit Attorney / Credit Counseling Fee ×" at bounding box center [223, 17] width 212 height 20
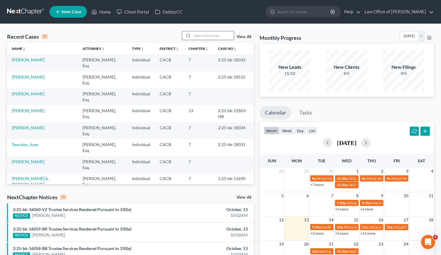
click at [197, 34] on input "search" at bounding box center [213, 35] width 41 height 9
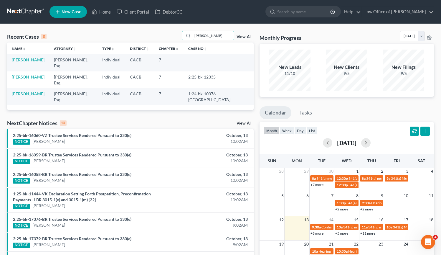
type input "[PERSON_NAME]"
click at [16, 59] on link "[PERSON_NAME]" at bounding box center [28, 59] width 33 height 5
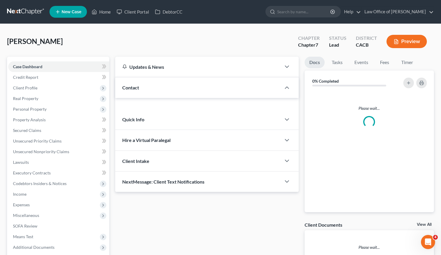
click at [18, 62] on link "Case Dashboard" at bounding box center [58, 66] width 101 height 11
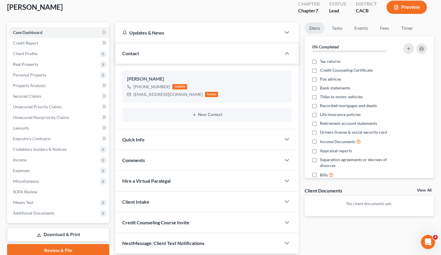
scroll to position [58, 0]
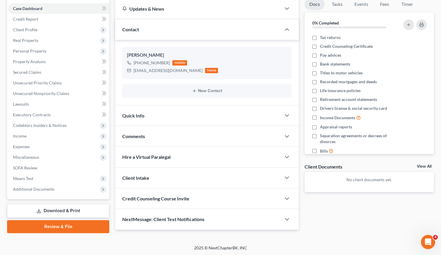
click at [73, 211] on link "Download & Print" at bounding box center [58, 211] width 102 height 14
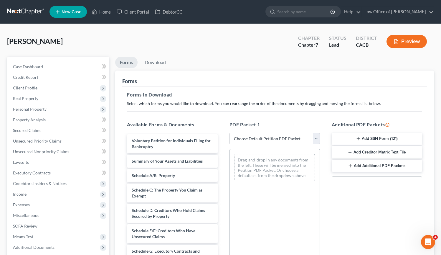
click at [314, 138] on select "Choose Default Petition PDF Packet Complete Bankruptcy Petition (all forms and …" at bounding box center [274, 139] width 90 height 12
select select "6"
click at [229, 133] on select "Choose Default Petition PDF Packet Complete Bankruptcy Petition (all forms and …" at bounding box center [274, 139] width 90 height 12
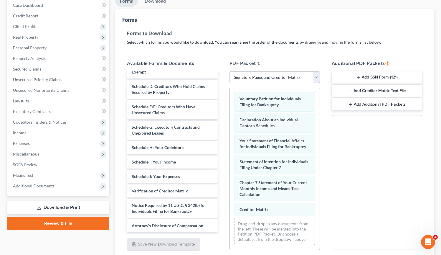
scroll to position [109, 0]
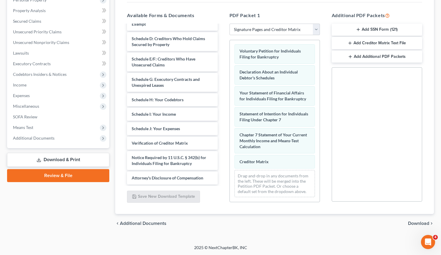
click at [423, 223] on span "Download" at bounding box center [418, 223] width 21 height 5
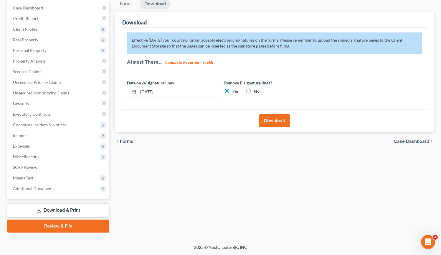
scroll to position [58, 0]
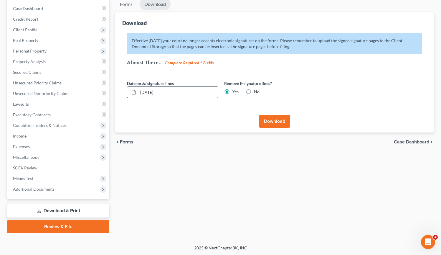
click at [149, 92] on input "[DATE]" at bounding box center [178, 92] width 80 height 11
type input "10/01/20254"
click at [280, 120] on button "Download" at bounding box center [274, 121] width 31 height 13
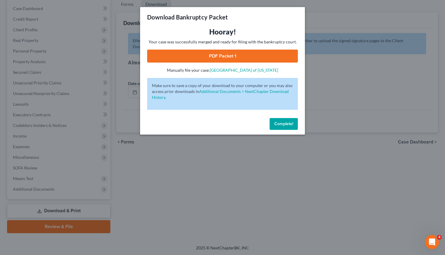
click at [218, 55] on link "PDF Packet 1" at bounding box center [222, 55] width 151 height 13
click at [282, 124] on span "Complete!" at bounding box center [284, 123] width 19 height 5
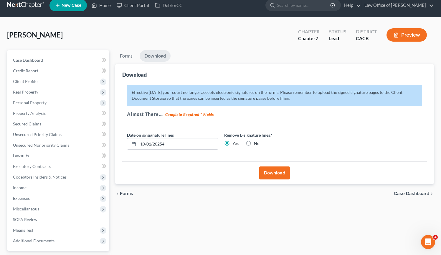
scroll to position [0, 0]
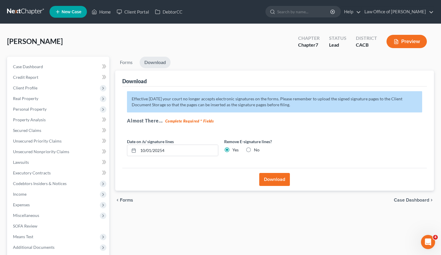
click at [20, 11] on link at bounding box center [26, 11] width 38 height 11
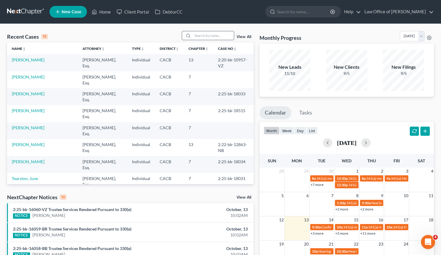
click at [196, 37] on input "search" at bounding box center [213, 35] width 41 height 9
type input "VEHANS"
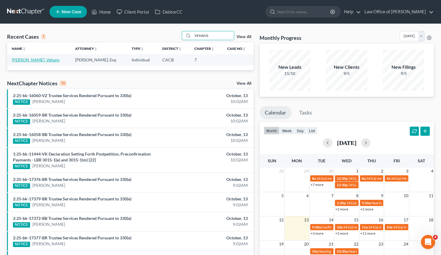
click at [26, 61] on link "[PERSON_NAME], Vehans" at bounding box center [36, 59] width 48 height 5
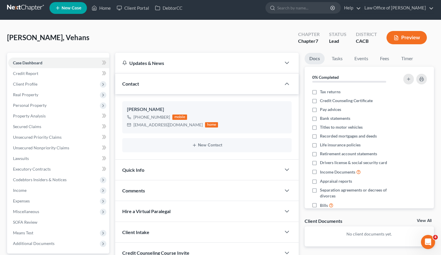
scroll to position [58, 0]
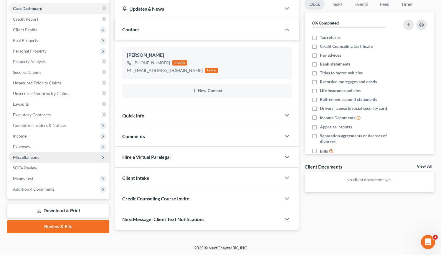
click at [43, 154] on span "Miscellaneous" at bounding box center [58, 157] width 101 height 11
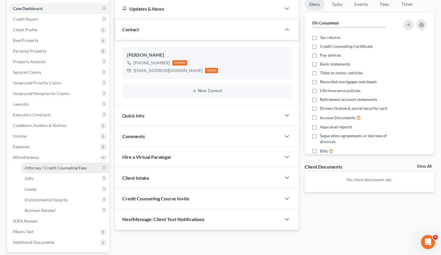
click at [44, 167] on span "Attorney / Credit Counseling Fees" at bounding box center [56, 167] width 62 height 5
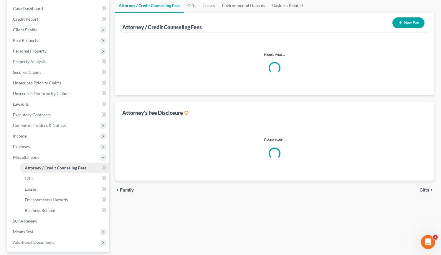
scroll to position [14, 0]
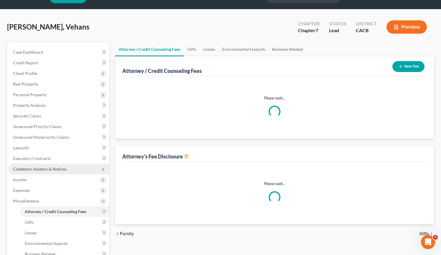
select select "0"
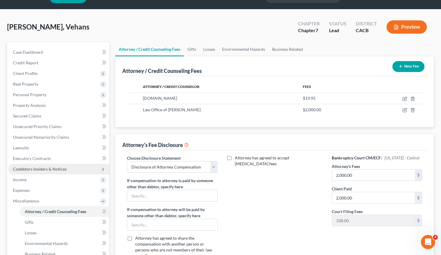
scroll to position [0, 0]
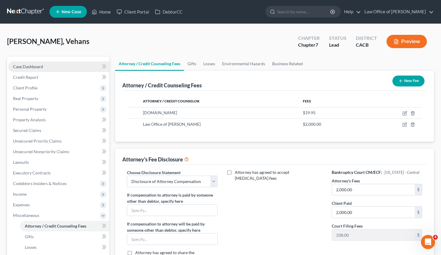
click at [45, 64] on link "Case Dashboard" at bounding box center [58, 66] width 101 height 11
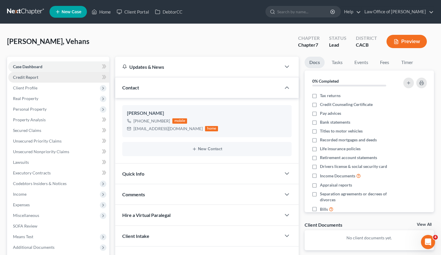
click at [44, 76] on link "Credit Report" at bounding box center [58, 77] width 101 height 11
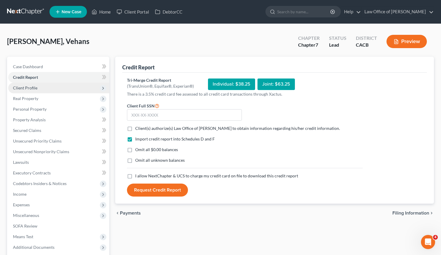
click at [47, 89] on span "Client Profile" at bounding box center [58, 87] width 101 height 11
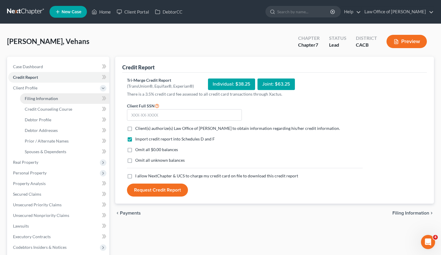
click at [47, 97] on span "Filing Information" at bounding box center [41, 98] width 33 height 5
select select "1"
select select "0"
select select "4"
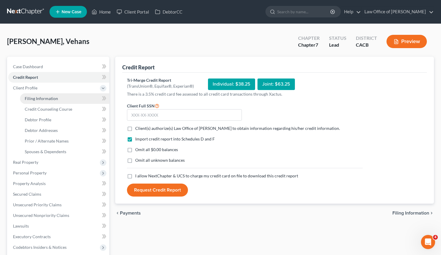
select select "0"
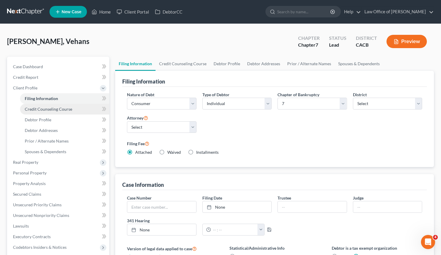
click at [49, 108] on span "Credit Counseling Course" at bounding box center [48, 108] width 47 height 5
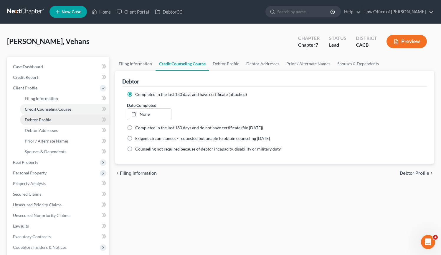
click at [52, 119] on link "Debtor Profile" at bounding box center [64, 119] width 89 height 11
select select "0"
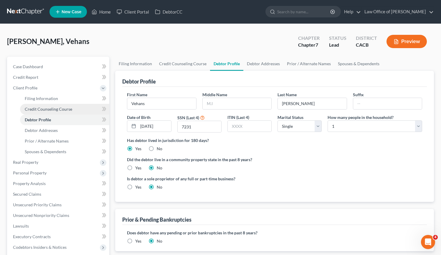
click at [52, 109] on span "Credit Counseling Course" at bounding box center [48, 108] width 47 height 5
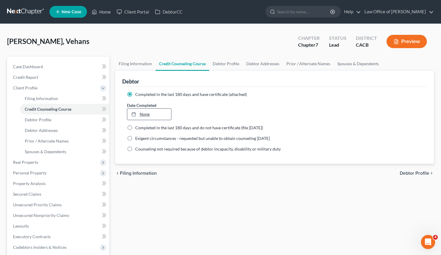
click at [146, 115] on link "None" at bounding box center [149, 113] width 44 height 11
click at [62, 119] on link "Debtor Profile" at bounding box center [64, 119] width 89 height 11
select select "0"
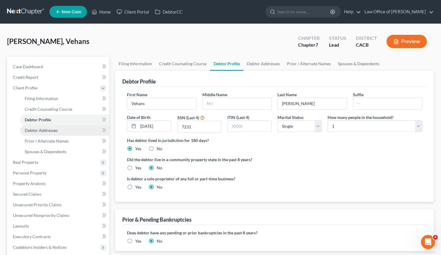
click at [61, 129] on link "Debtor Addresses" at bounding box center [64, 130] width 89 height 11
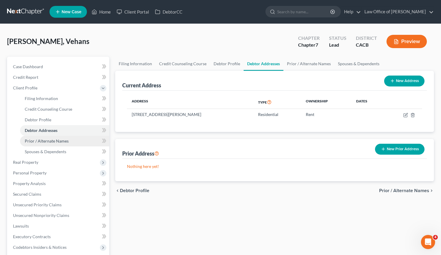
click at [70, 142] on link "Prior / Alternate Names" at bounding box center [64, 140] width 89 height 11
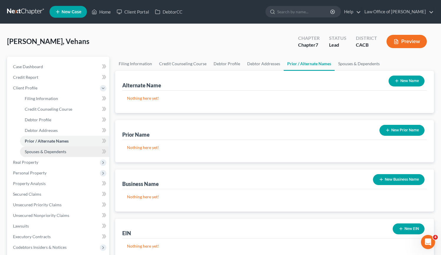
click at [69, 151] on link "Spouses & Dependents" at bounding box center [64, 151] width 89 height 11
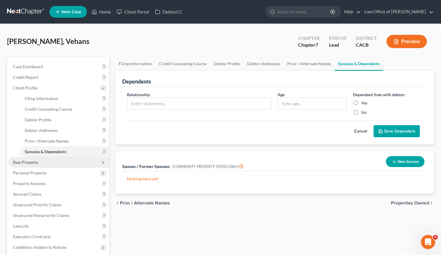
click at [66, 160] on span "Real Property" at bounding box center [58, 162] width 101 height 11
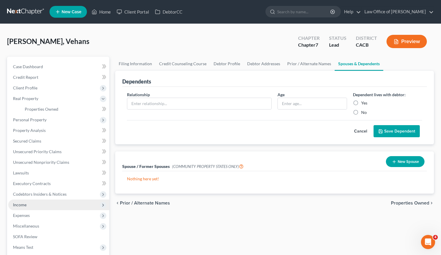
click at [41, 204] on span "Income" at bounding box center [58, 204] width 101 height 11
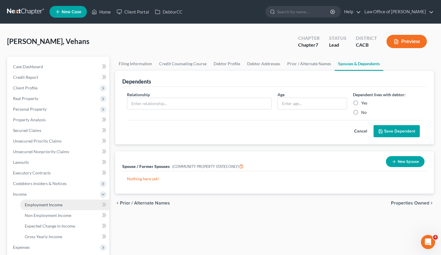
click at [50, 202] on span "Employment Income" at bounding box center [44, 204] width 38 height 5
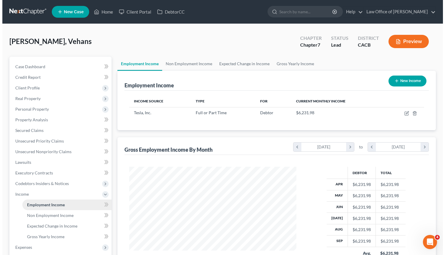
scroll to position [105, 179]
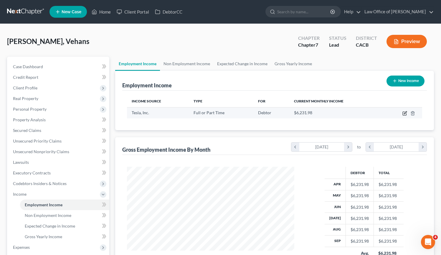
click at [403, 113] on icon "button" at bounding box center [404, 113] width 5 height 5
select select "0"
select select "46"
select select "2"
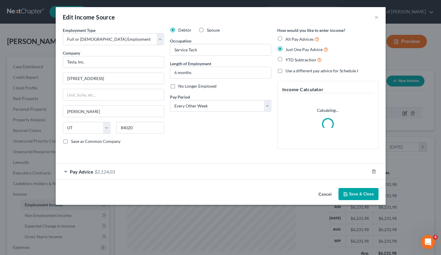
scroll to position [105, 181]
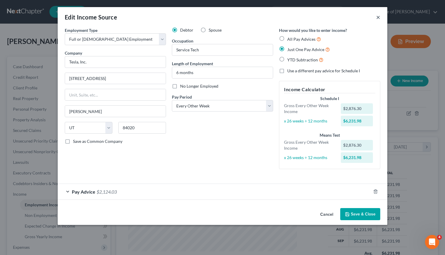
click at [379, 17] on button "×" at bounding box center [378, 17] width 4 height 7
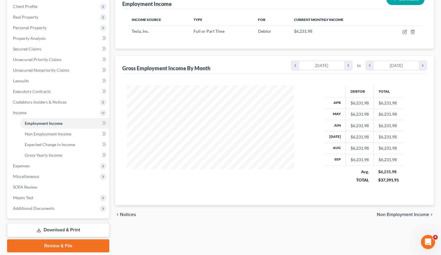
scroll to position [100, 0]
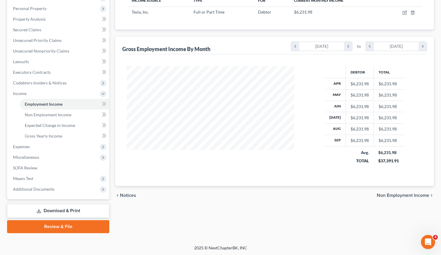
click at [72, 212] on link "Download & Print" at bounding box center [58, 211] width 102 height 14
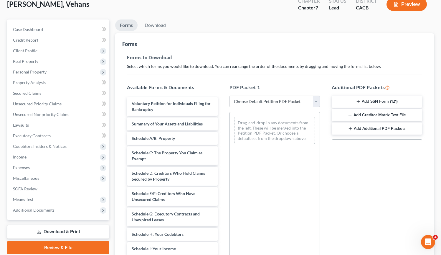
scroll to position [60, 0]
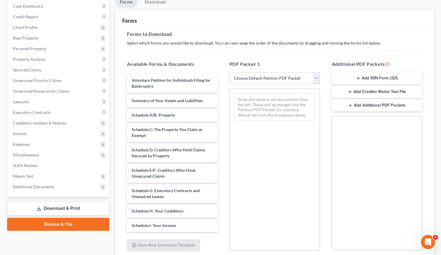
click at [316, 78] on select "Choose Default Petition PDF Packet Complete Bankruptcy Petition (all forms and …" at bounding box center [274, 78] width 90 height 12
select select "6"
click at [229, 72] on select "Choose Default Petition PDF Packet Complete Bankruptcy Petition (all forms and …" at bounding box center [274, 78] width 90 height 12
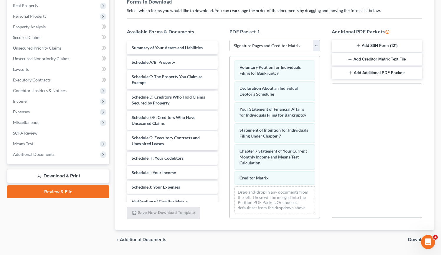
scroll to position [109, 0]
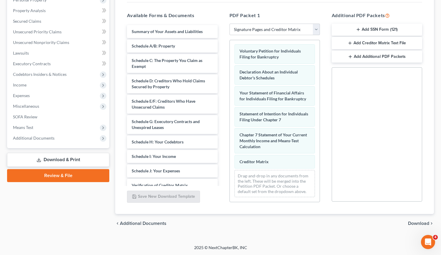
click at [423, 223] on span "Download" at bounding box center [418, 223] width 21 height 5
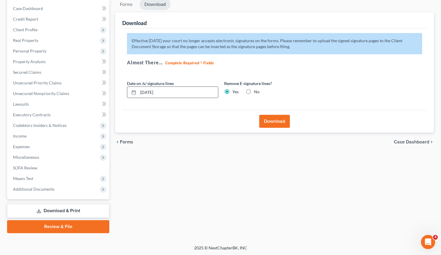
click at [149, 92] on input "10/13/2025" at bounding box center [178, 92] width 80 height 11
drag, startPoint x: 147, startPoint y: 91, endPoint x: 181, endPoint y: 90, distance: 34.5
click at [180, 93] on input "10/01/20254" at bounding box center [178, 92] width 80 height 11
type input "10/14/2025"
click at [270, 117] on button "Download" at bounding box center [274, 121] width 31 height 13
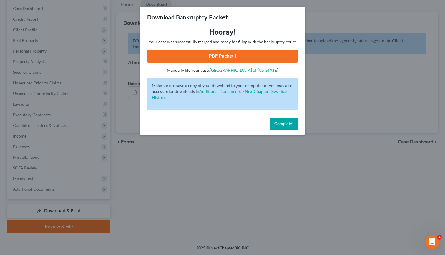
click at [233, 59] on link "PDF Packet 1" at bounding box center [222, 55] width 151 height 13
click at [288, 123] on span "Complete!" at bounding box center [284, 123] width 19 height 5
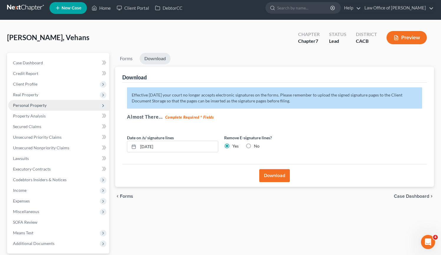
scroll to position [0, 0]
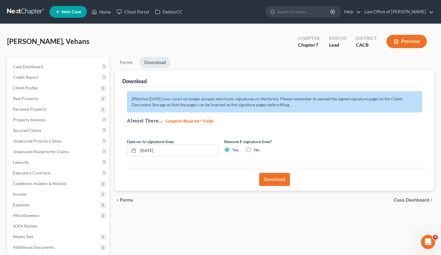
click at [23, 6] on link at bounding box center [26, 11] width 38 height 11
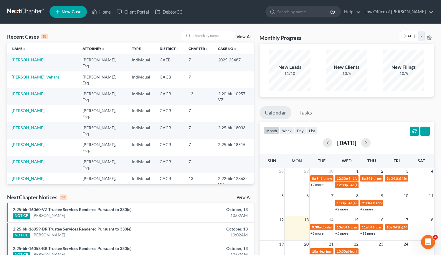
click at [75, 14] on span "New Case" at bounding box center [72, 12] width 20 height 4
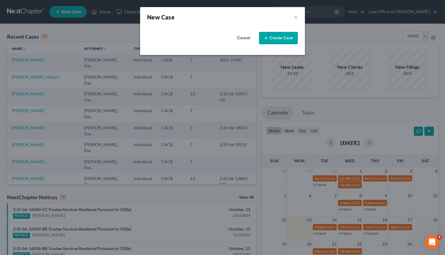
select select "7"
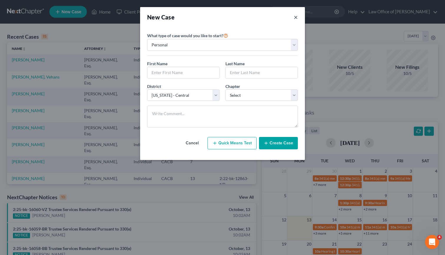
click at [295, 19] on button "×" at bounding box center [296, 17] width 4 height 8
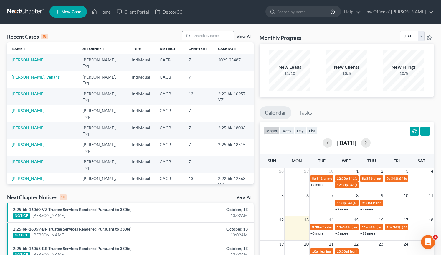
click at [219, 34] on input "search" at bounding box center [213, 35] width 41 height 9
type input "MATT"
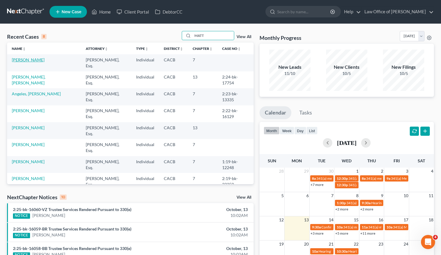
click at [36, 59] on link "[PERSON_NAME]" at bounding box center [28, 59] width 33 height 5
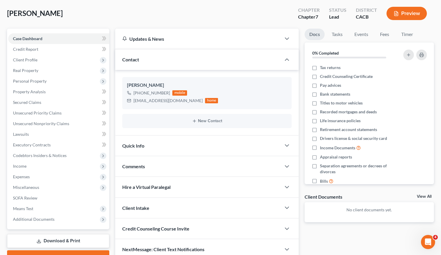
scroll to position [58, 0]
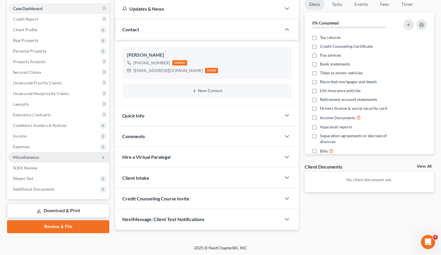
click at [66, 159] on span "Miscellaneous" at bounding box center [58, 157] width 101 height 11
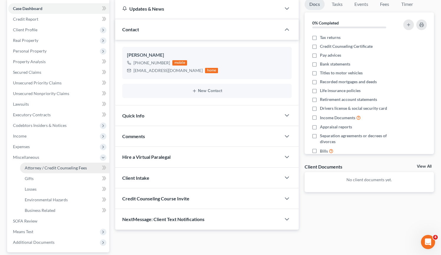
click at [65, 166] on span "Attorney / Credit Counseling Fees" at bounding box center [56, 167] width 62 height 5
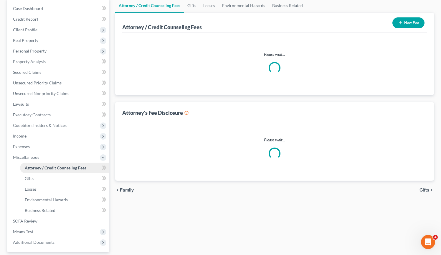
scroll to position [43, 0]
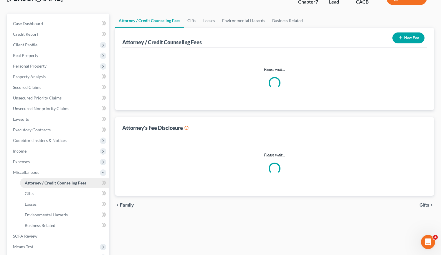
select select "0"
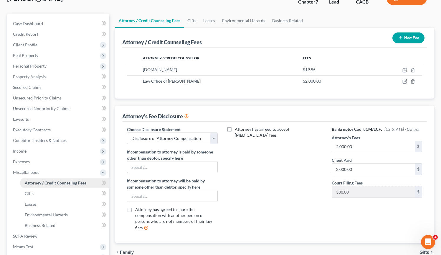
scroll to position [0, 0]
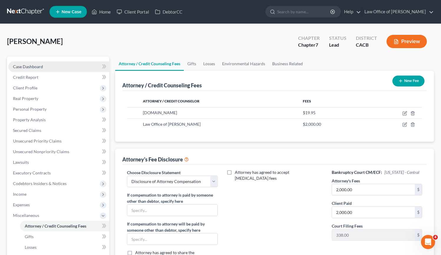
click at [34, 66] on span "Case Dashboard" at bounding box center [28, 66] width 30 height 5
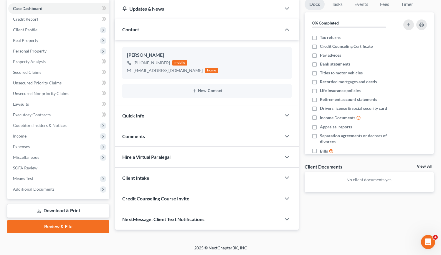
scroll to position [58, 0]
click at [88, 210] on link "Download & Print" at bounding box center [58, 211] width 102 height 14
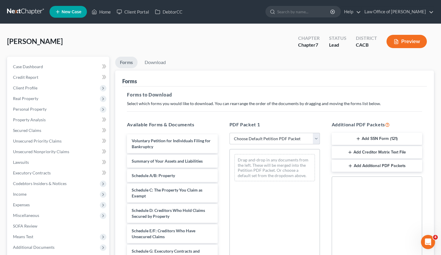
click at [315, 135] on select "Choose Default Petition PDF Packet Complete Bankruptcy Petition (all forms and …" at bounding box center [274, 139] width 90 height 12
select select "5"
click at [229, 133] on select "Choose Default Petition PDF Packet Complete Bankruptcy Petition (all forms and …" at bounding box center [274, 139] width 90 height 12
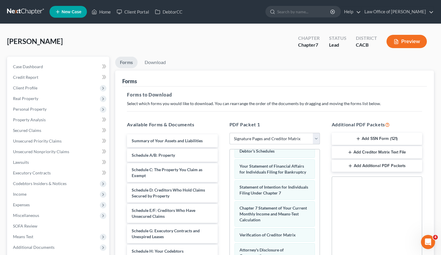
scroll to position [109, 0]
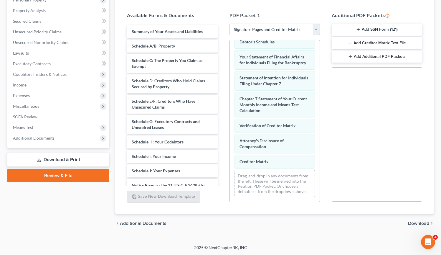
click at [415, 222] on span "Download" at bounding box center [418, 223] width 21 height 5
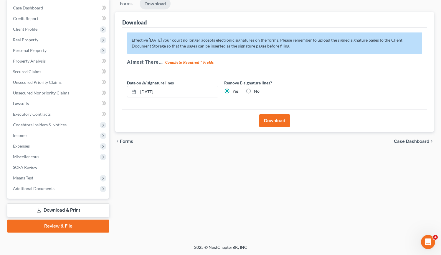
scroll to position [58, 0]
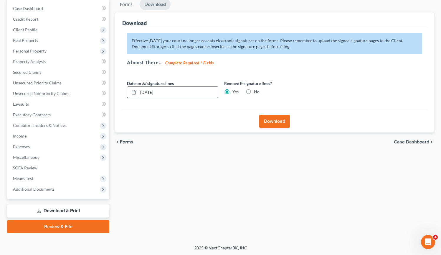
click at [149, 92] on input "10/13/2025" at bounding box center [178, 92] width 80 height 11
click at [149, 91] on input "10/01/20254" at bounding box center [178, 92] width 80 height 11
drag, startPoint x: 149, startPoint y: 92, endPoint x: 191, endPoint y: 96, distance: 41.7
click at [191, 96] on input "10/01/20254" at bounding box center [178, 92] width 80 height 11
type input "10/04/2025"
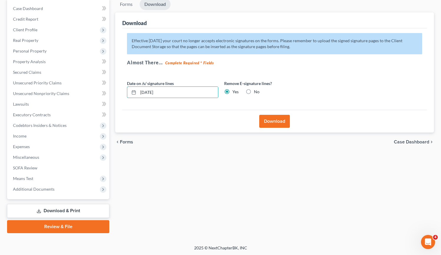
click at [283, 120] on button "Download" at bounding box center [274, 121] width 31 height 13
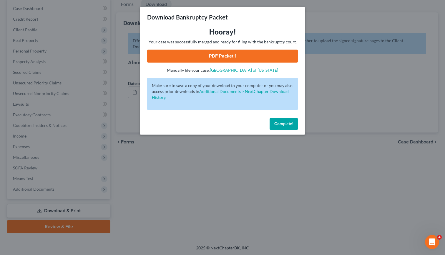
click at [211, 56] on link "PDF Packet 1" at bounding box center [222, 55] width 151 height 13
click at [279, 122] on span "Complete!" at bounding box center [284, 123] width 19 height 5
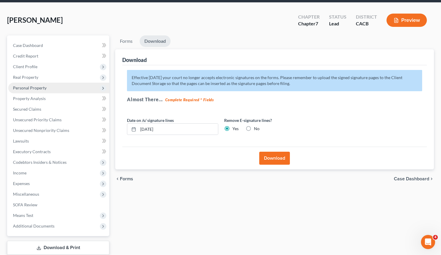
scroll to position [0, 0]
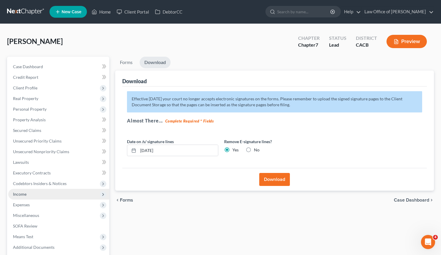
click at [40, 191] on span "Income" at bounding box center [58, 194] width 101 height 11
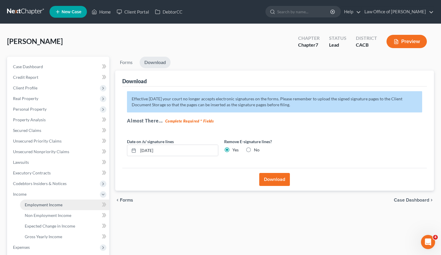
click at [32, 203] on span "Employment Income" at bounding box center [44, 204] width 38 height 5
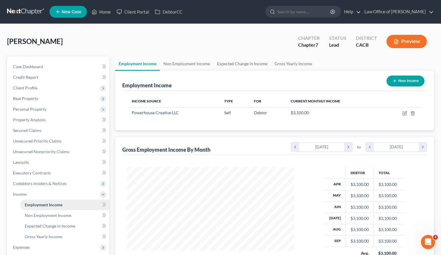
scroll to position [105, 179]
click at [36, 215] on span "Non Employment Income" at bounding box center [48, 214] width 47 height 5
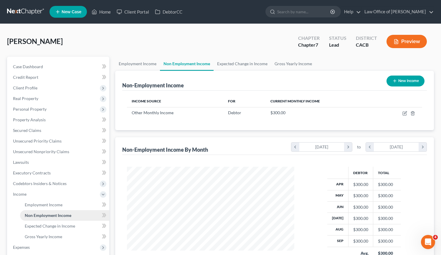
scroll to position [105, 179]
click at [41, 204] on span "Employment Income" at bounding box center [44, 204] width 38 height 5
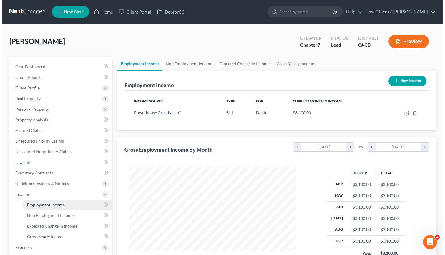
scroll to position [105, 179]
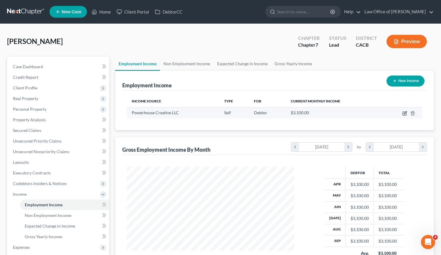
click at [406, 113] on icon "button" at bounding box center [404, 113] width 5 height 5
select select "1"
select select "4"
select select "0"
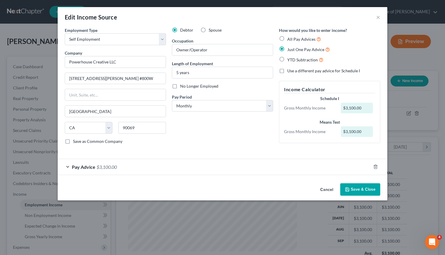
click at [331, 190] on button "Cancel" at bounding box center [327, 190] width 22 height 12
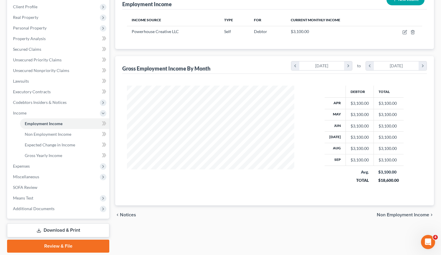
scroll to position [100, 0]
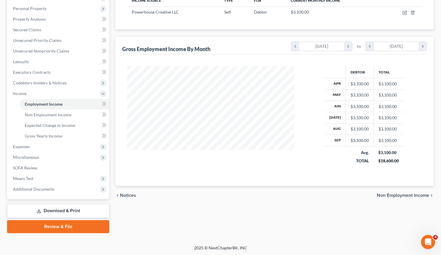
click at [102, 208] on link "Download & Print" at bounding box center [58, 211] width 102 height 14
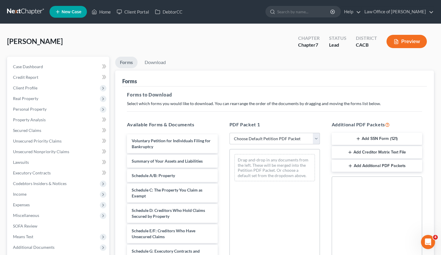
click at [316, 135] on select "Choose Default Petition PDF Packet Complete Bankruptcy Petition (all forms and …" at bounding box center [274, 139] width 90 height 12
select select "5"
click at [229, 133] on select "Choose Default Petition PDF Packet Complete Bankruptcy Petition (all forms and …" at bounding box center [274, 139] width 90 height 12
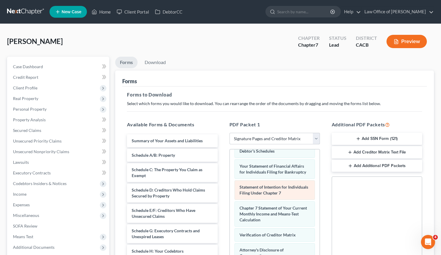
scroll to position [42, 0]
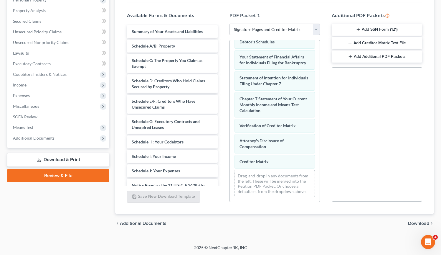
click at [417, 222] on span "Download" at bounding box center [418, 223] width 21 height 5
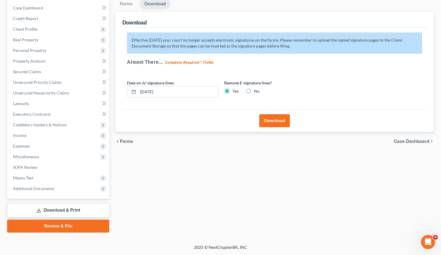
scroll to position [58, 0]
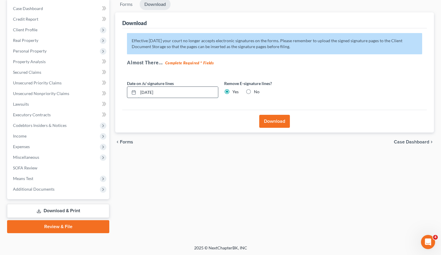
click at [149, 93] on input "10/13/2025" at bounding box center [178, 92] width 80 height 11
drag, startPoint x: 149, startPoint y: 92, endPoint x: 224, endPoint y: 93, distance: 74.5
click at [224, 93] on div "Date on /s/ signature lines 10/01/20254 Remove E-signature lines? Yes No" at bounding box center [221, 91] width 194 height 23
type input "10/14/2025"
click at [286, 122] on button "Download" at bounding box center [274, 121] width 31 height 13
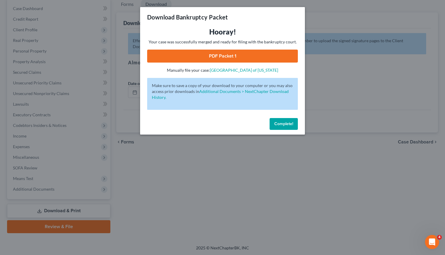
click at [237, 56] on link "PDF Packet 1" at bounding box center [222, 55] width 151 height 13
click at [284, 123] on span "Complete!" at bounding box center [284, 123] width 19 height 5
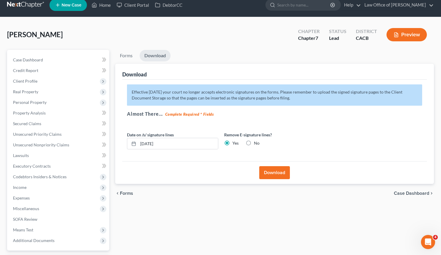
scroll to position [0, 0]
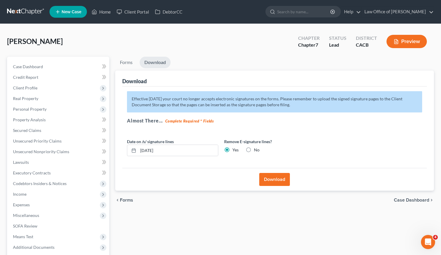
click at [32, 12] on link at bounding box center [26, 11] width 38 height 11
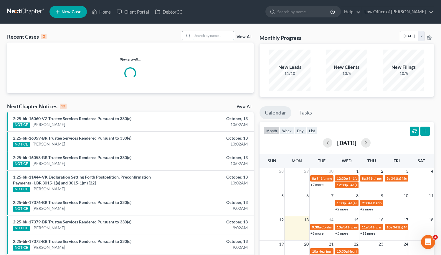
click at [221, 38] on input "search" at bounding box center [213, 35] width 41 height 9
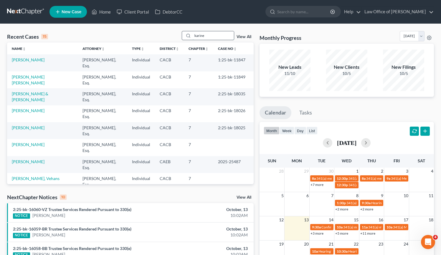
type input "karine"
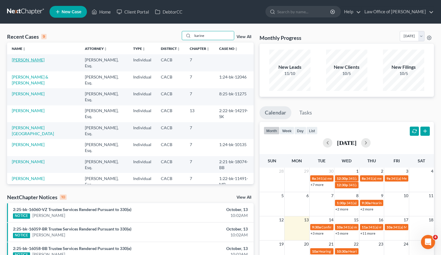
click at [37, 61] on link "[PERSON_NAME]" at bounding box center [28, 59] width 33 height 5
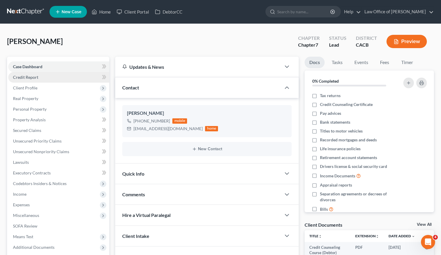
click at [39, 76] on link "Credit Report" at bounding box center [58, 77] width 101 height 11
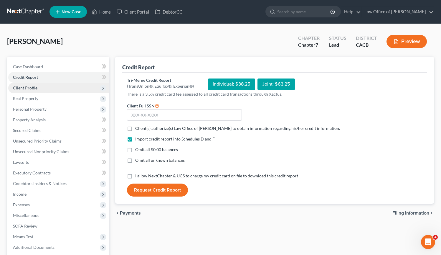
click at [41, 88] on span "Client Profile" at bounding box center [58, 87] width 101 height 11
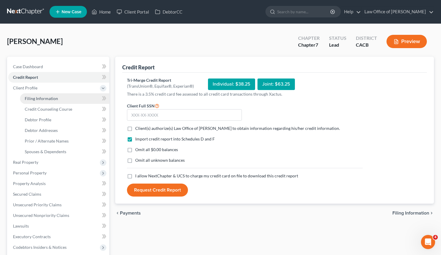
click at [41, 97] on span "Filing Information" at bounding box center [41, 98] width 33 height 5
select select "1"
select select "0"
select select "4"
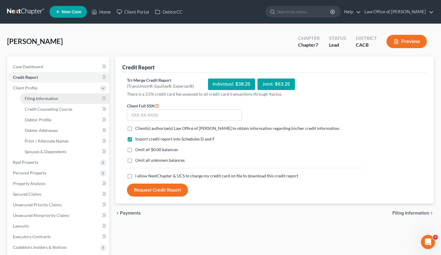
select select "1"
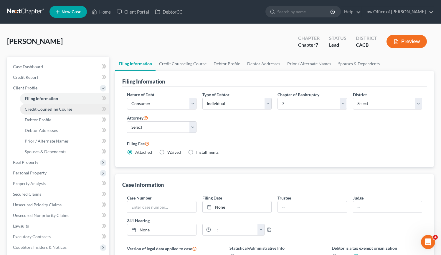
click at [43, 109] on span "Credit Counseling Course" at bounding box center [48, 108] width 47 height 5
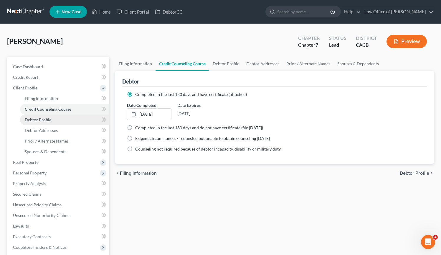
click at [45, 118] on span "Debtor Profile" at bounding box center [38, 119] width 27 height 5
select select "0"
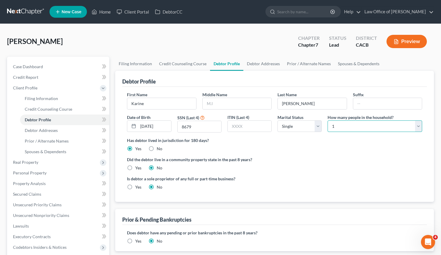
click at [419, 126] on select "Select 1 2 3 4 5 6 7 8 9 10 11 12 13 14 15 16 17 18 19 20" at bounding box center [375, 126] width 95 height 12
select select "3"
click at [328, 120] on select "Select 1 2 3 4 5 6 7 8 9 10 11 12 13 14 15 16 17 18 19 20" at bounding box center [375, 126] width 95 height 12
click at [48, 130] on span "Debtor Addresses" at bounding box center [41, 130] width 33 height 5
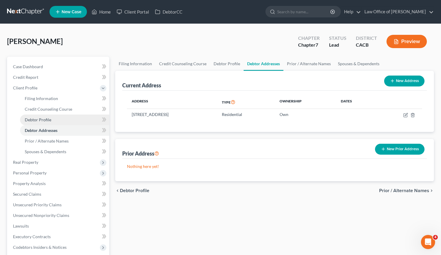
click at [45, 117] on span "Debtor Profile" at bounding box center [38, 119] width 27 height 5
select select "0"
select select "3"
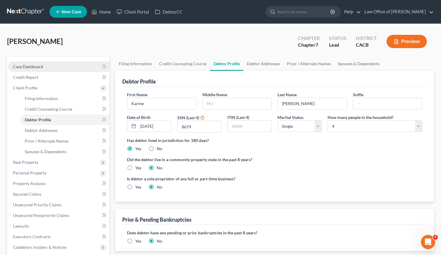
click at [34, 66] on span "Case Dashboard" at bounding box center [28, 66] width 30 height 5
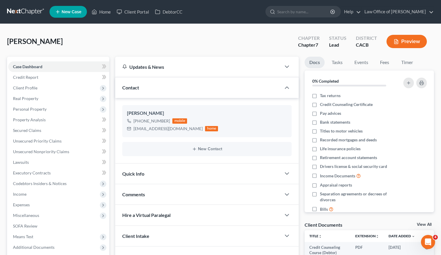
scroll to position [58, 0]
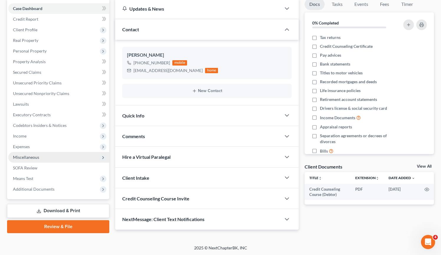
click at [38, 158] on span "Miscellaneous" at bounding box center [26, 156] width 26 height 5
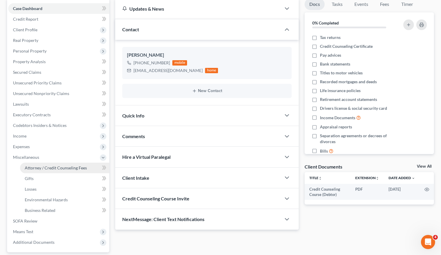
click at [37, 166] on span "Attorney / Credit Counseling Fees" at bounding box center [56, 167] width 62 height 5
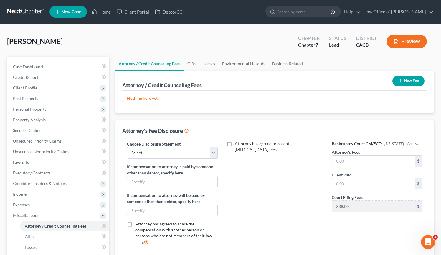
click at [397, 80] on button "New Fee" at bounding box center [408, 80] width 32 height 11
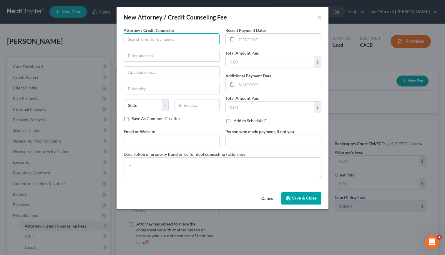
click at [198, 37] on input "text" at bounding box center [172, 39] width 96 height 12
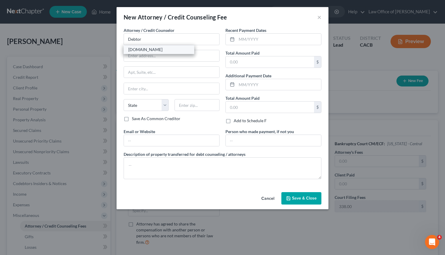
click at [136, 50] on div "[DOMAIN_NAME]" at bounding box center [158, 50] width 61 height 6
type input "[DOMAIN_NAME]"
type input "Online Course"
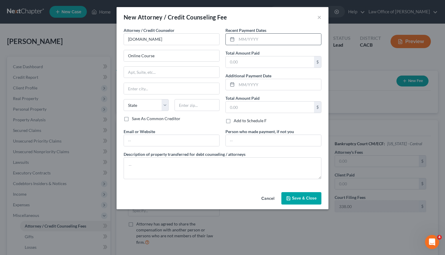
click at [247, 39] on input "text" at bounding box center [279, 39] width 85 height 11
type input "10/2025"
click at [247, 62] on input "text" at bounding box center [270, 61] width 88 height 11
type input "19.95"
click at [248, 109] on input "text" at bounding box center [270, 106] width 88 height 11
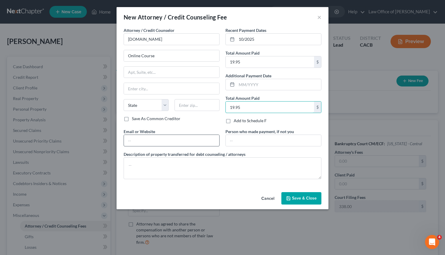
type input "19.95"
click at [182, 140] on input "text" at bounding box center [171, 140] width 95 height 11
type input "[DOMAIN_NAME]"
click at [248, 137] on input "text" at bounding box center [273, 140] width 95 height 11
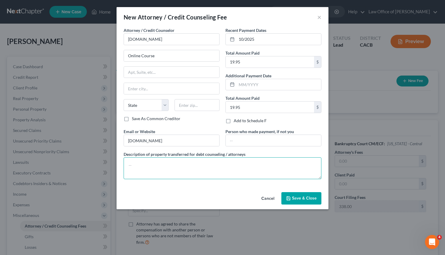
click at [180, 168] on textarea at bounding box center [223, 168] width 198 height 22
type textarea "Debtor's funds"
click at [301, 194] on button "Save & Close" at bounding box center [302, 198] width 40 height 12
